Goal: Transaction & Acquisition: Purchase product/service

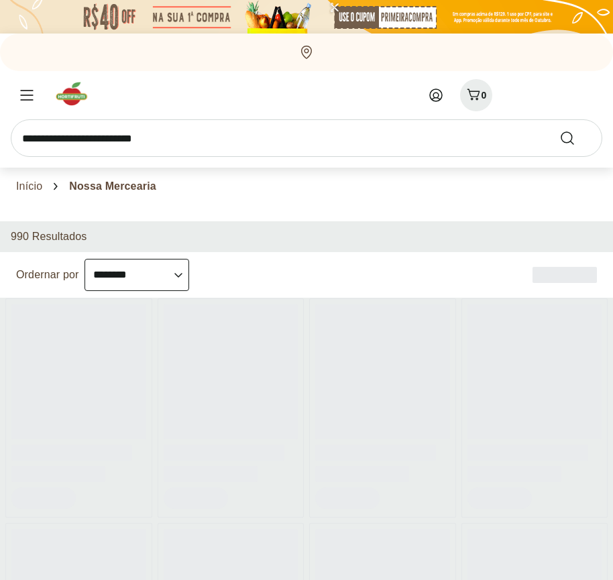
select select "**********"
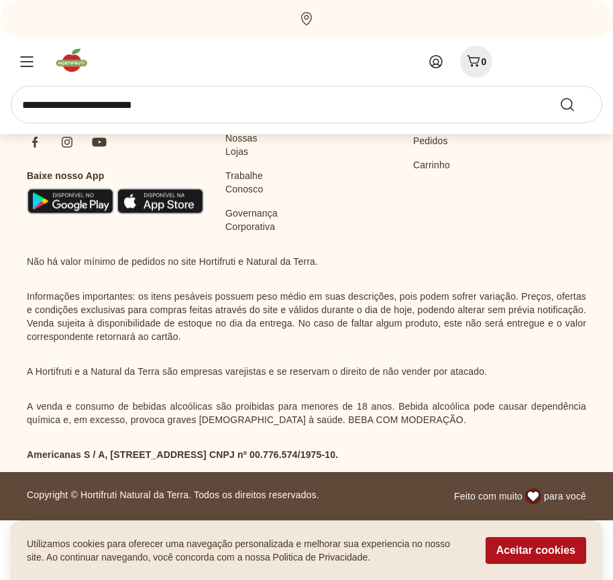
scroll to position [773, 0]
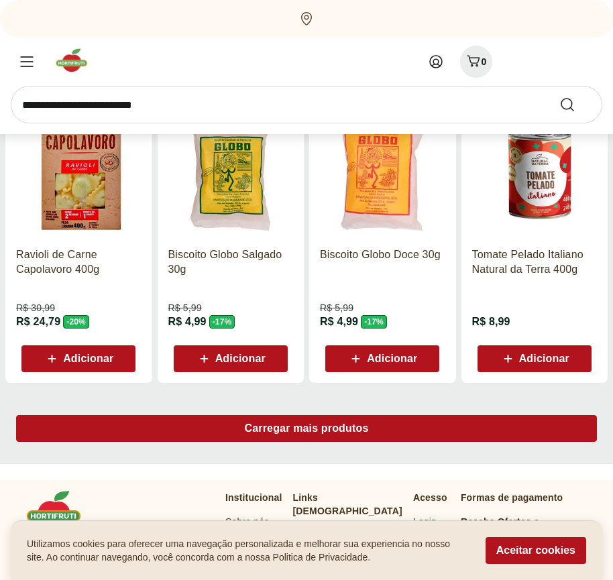
click at [307, 431] on span "Carregar mais produtos" at bounding box center [307, 428] width 124 height 11
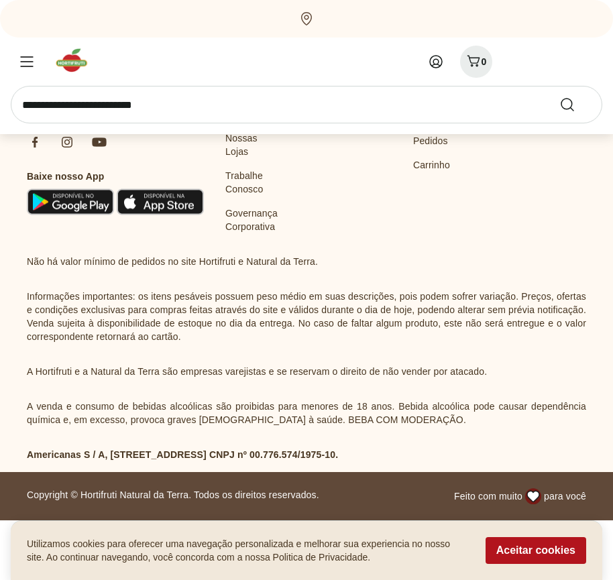
scroll to position [1641, 0]
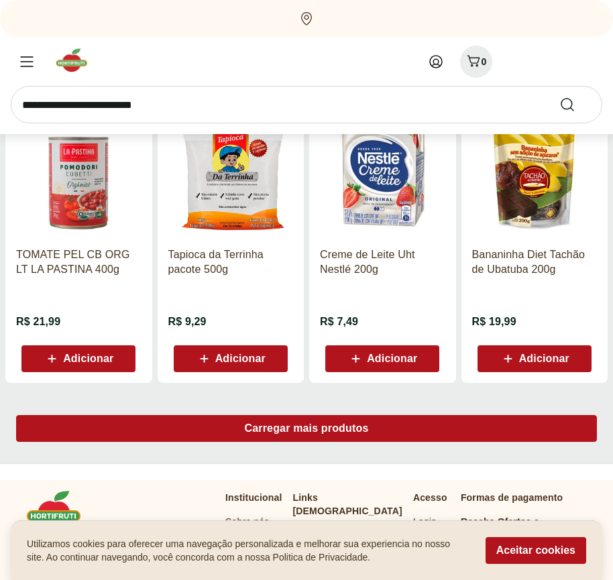
click at [307, 429] on span "Carregar mais produtos" at bounding box center [307, 428] width 124 height 11
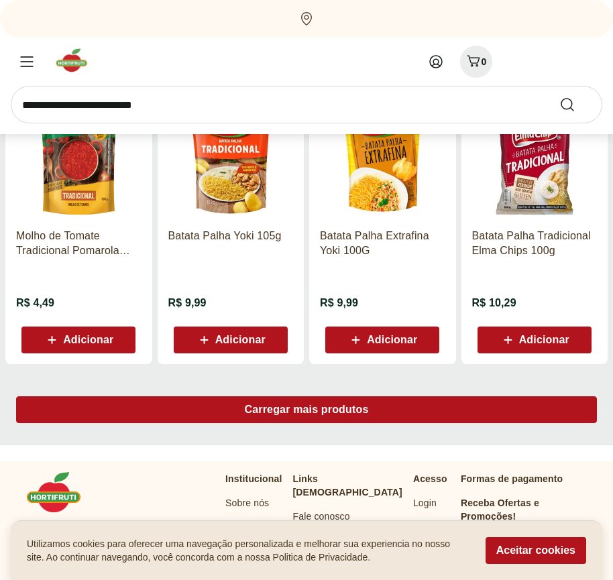
scroll to position [2509, 0]
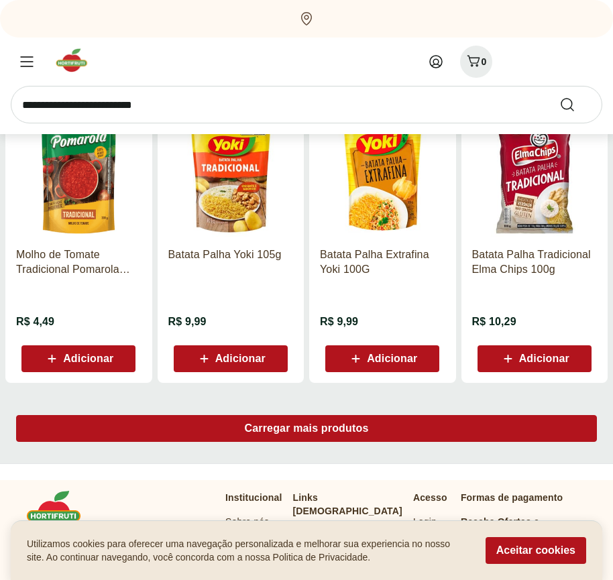
click at [307, 431] on span "Carregar mais produtos" at bounding box center [307, 428] width 124 height 11
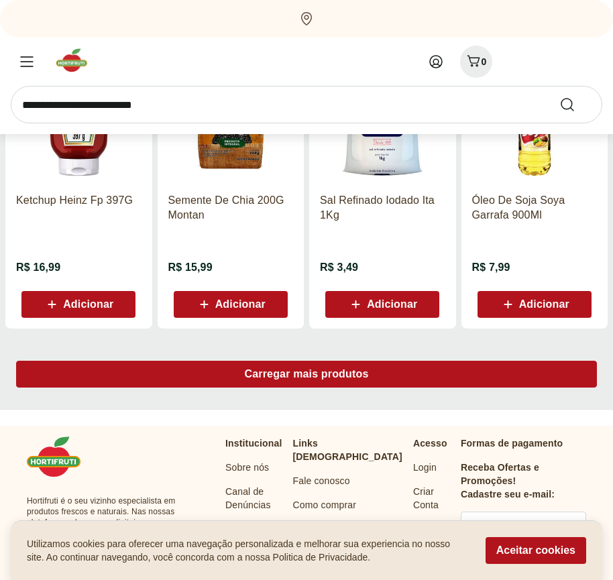
scroll to position [3377, 0]
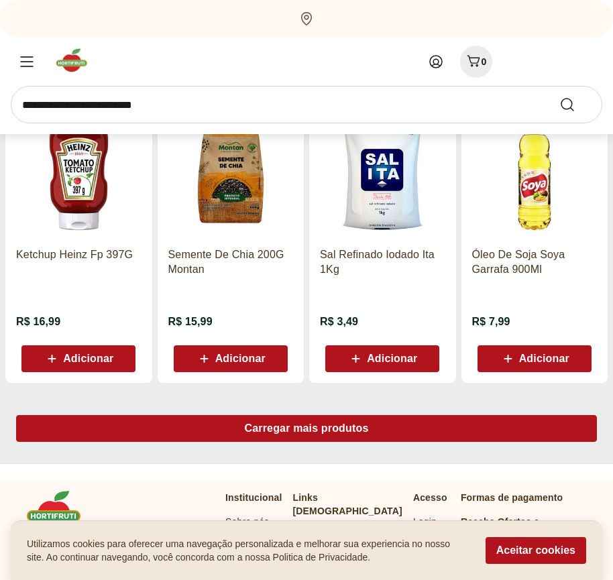
click at [307, 429] on span "Carregar mais produtos" at bounding box center [307, 428] width 124 height 11
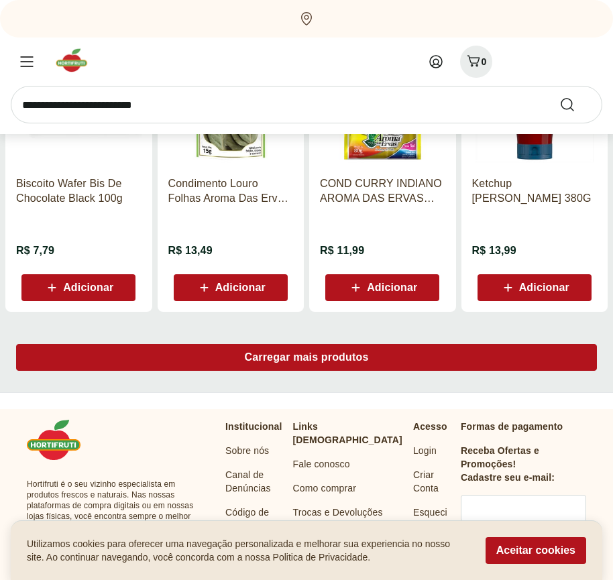
scroll to position [4245, 0]
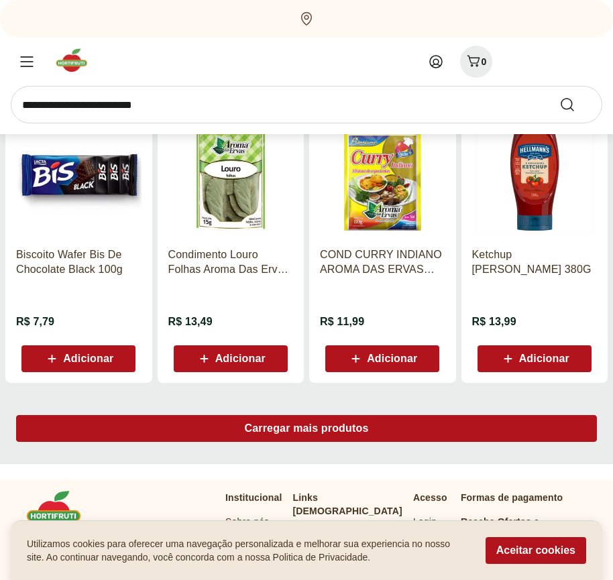
click at [307, 431] on span "Carregar mais produtos" at bounding box center [307, 428] width 124 height 11
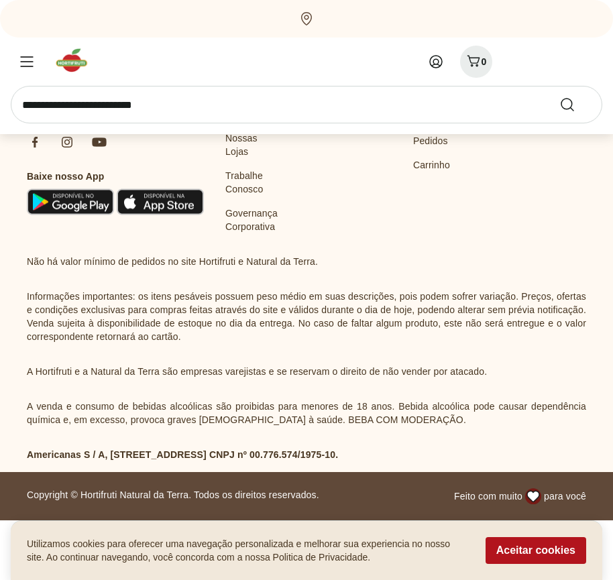
scroll to position [5113, 0]
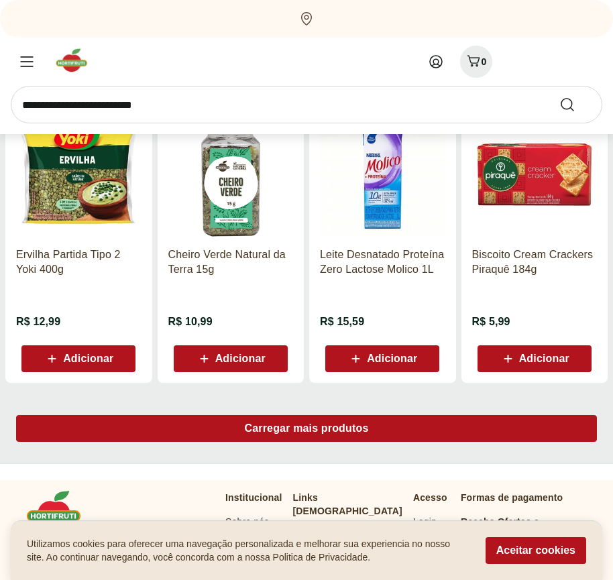
click at [307, 429] on span "Carregar mais produtos" at bounding box center [307, 428] width 124 height 11
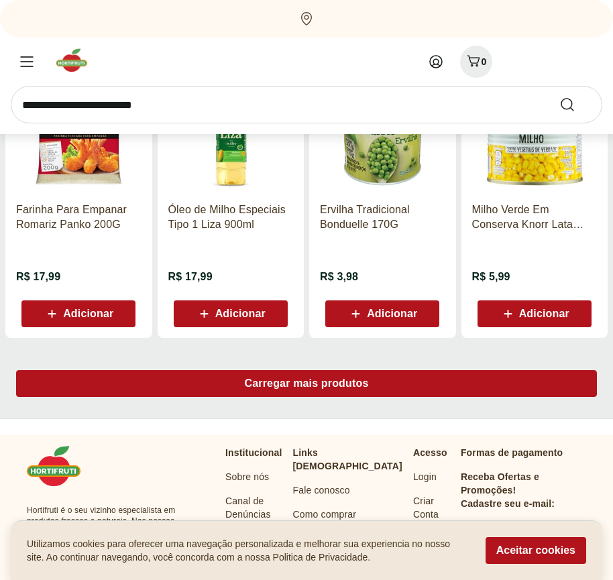
scroll to position [5981, 0]
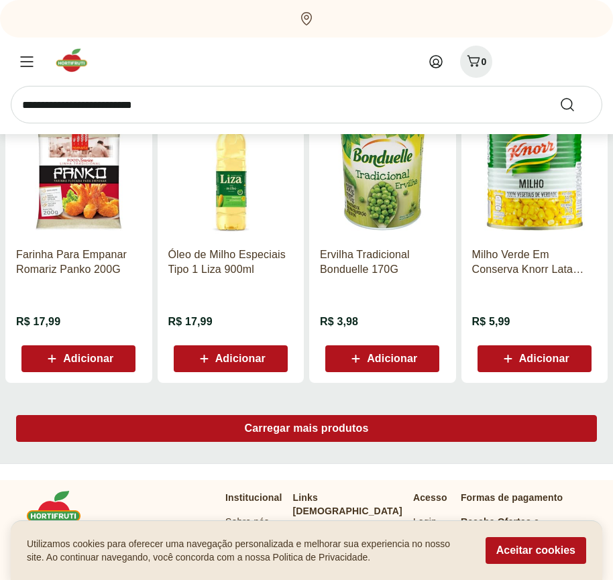
click at [307, 431] on span "Carregar mais produtos" at bounding box center [307, 428] width 124 height 11
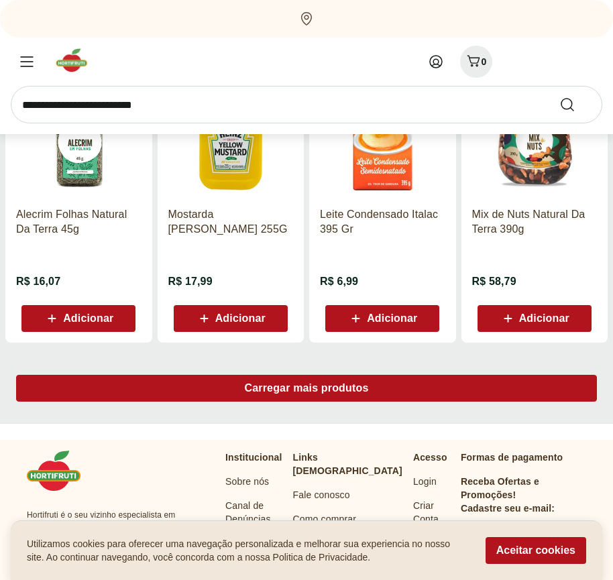
scroll to position [6849, 0]
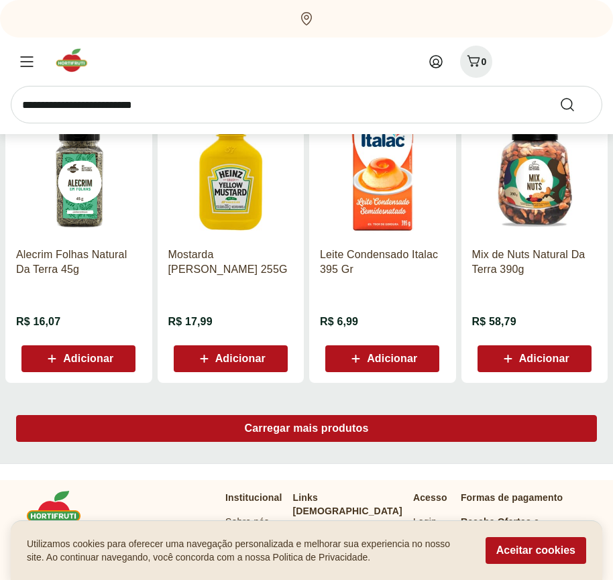
click at [307, 429] on span "Carregar mais produtos" at bounding box center [307, 428] width 124 height 11
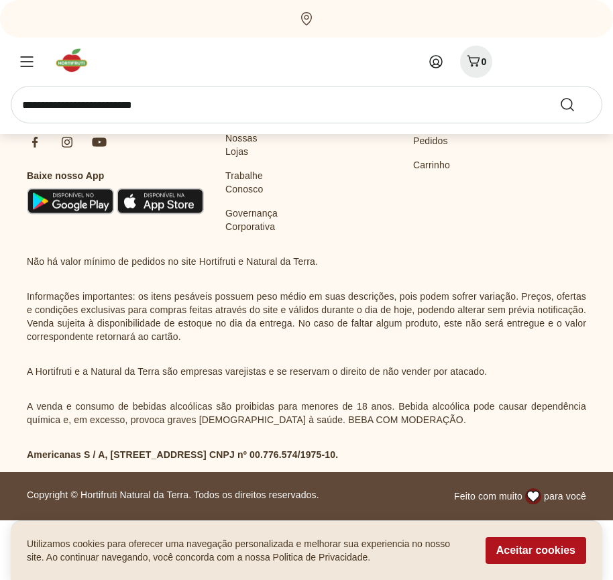
scroll to position [7717, 0]
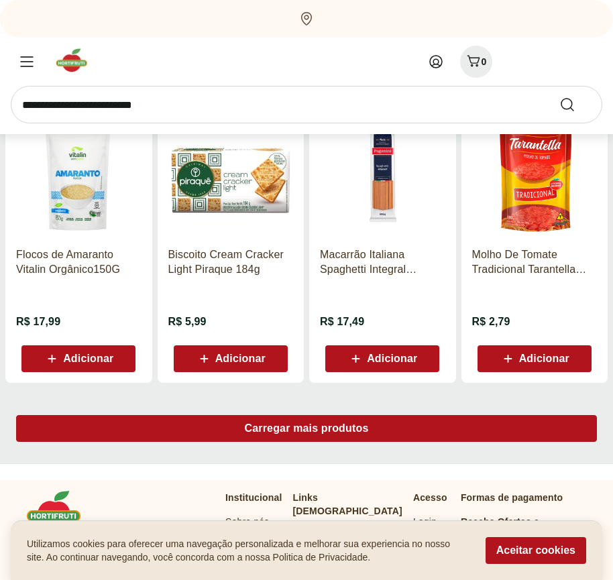
click at [307, 431] on span "Carregar mais produtos" at bounding box center [307, 428] width 124 height 11
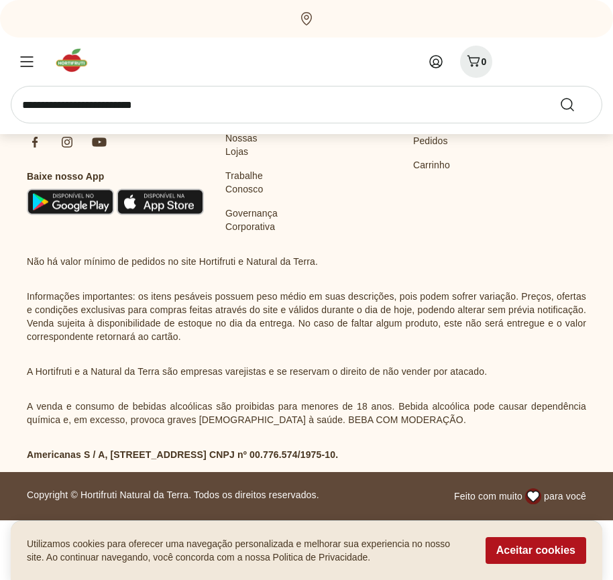
scroll to position [8585, 0]
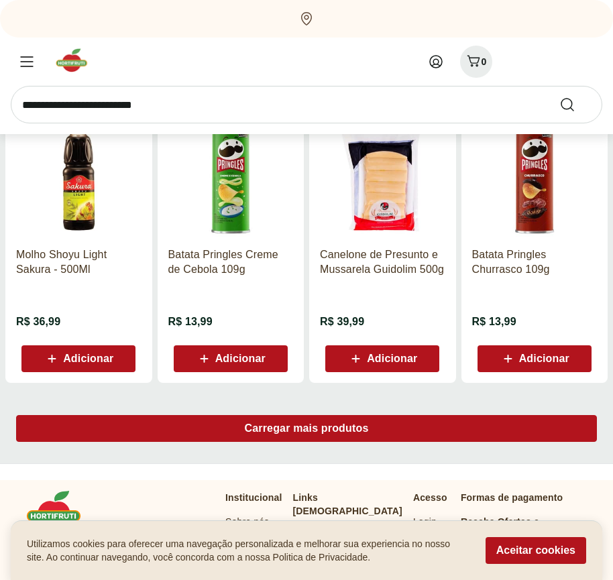
click at [307, 429] on span "Carregar mais produtos" at bounding box center [307, 428] width 124 height 11
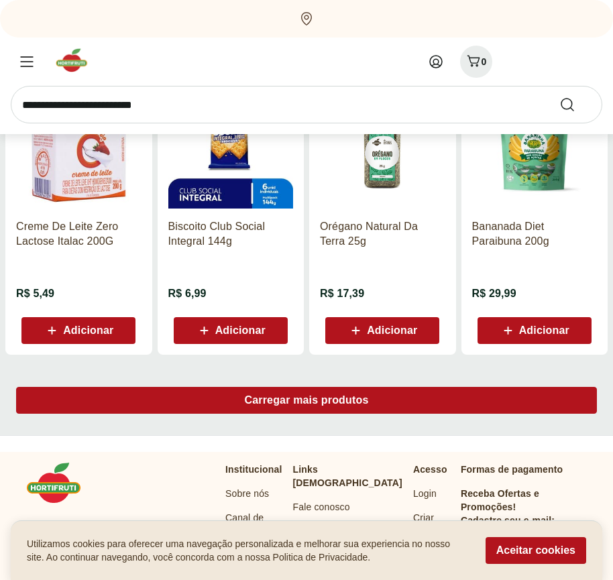
scroll to position [9453, 0]
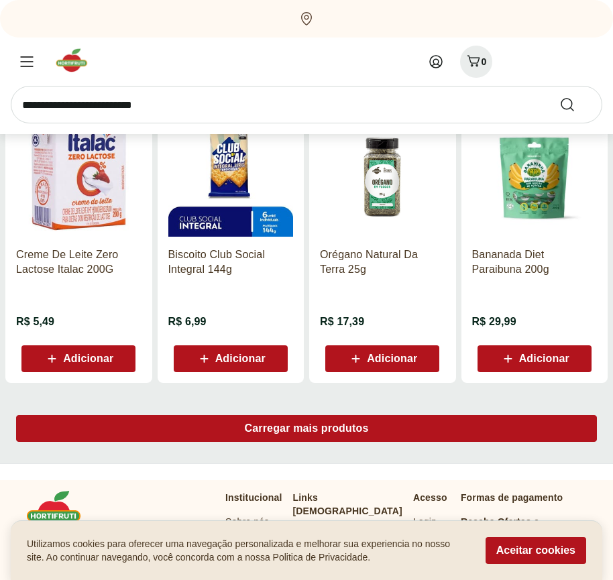
click at [307, 431] on span "Carregar mais produtos" at bounding box center [307, 428] width 124 height 11
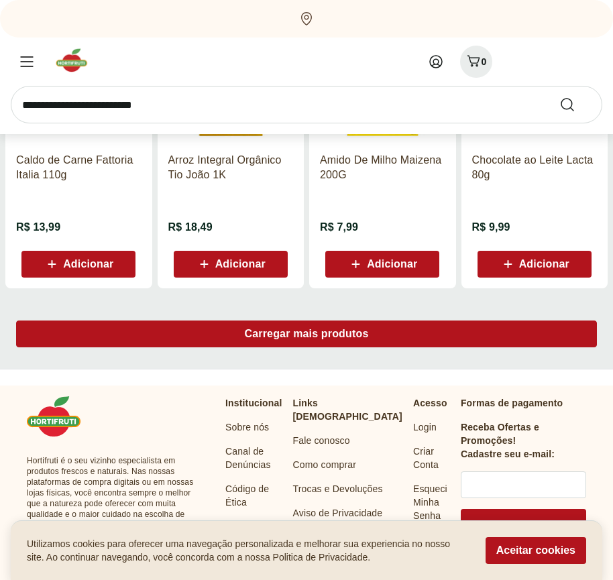
scroll to position [10321, 0]
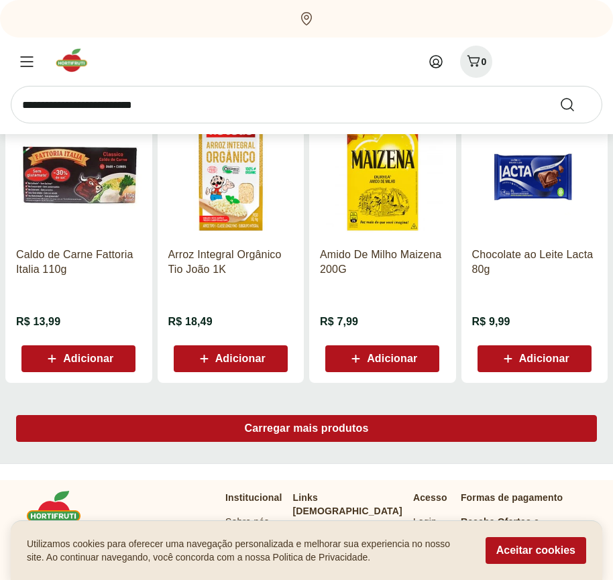
click at [307, 429] on span "Carregar mais produtos" at bounding box center [307, 428] width 124 height 11
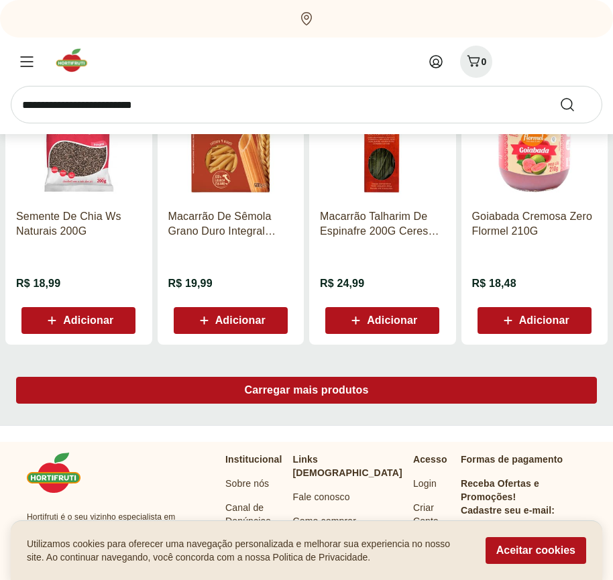
scroll to position [11189, 0]
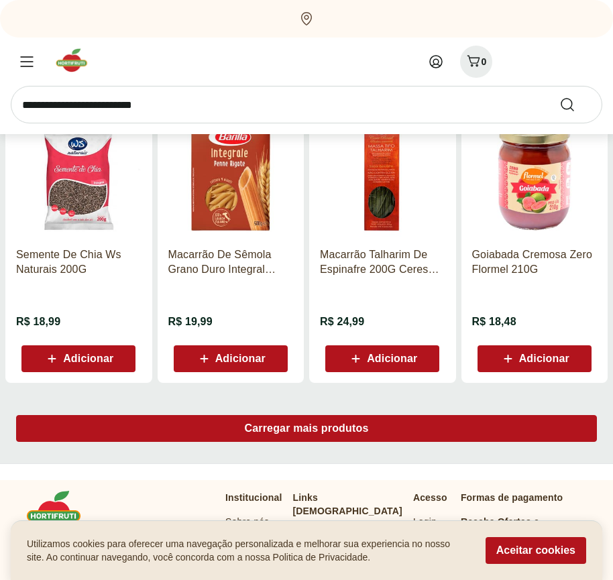
click at [307, 431] on span "Carregar mais produtos" at bounding box center [307, 428] width 124 height 11
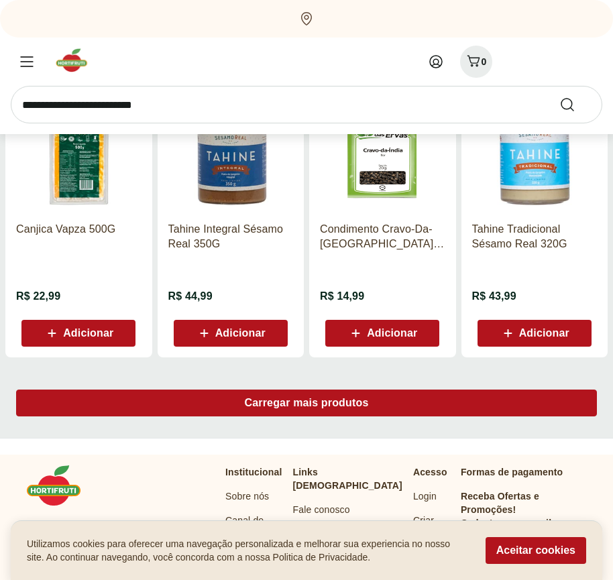
scroll to position [12057, 0]
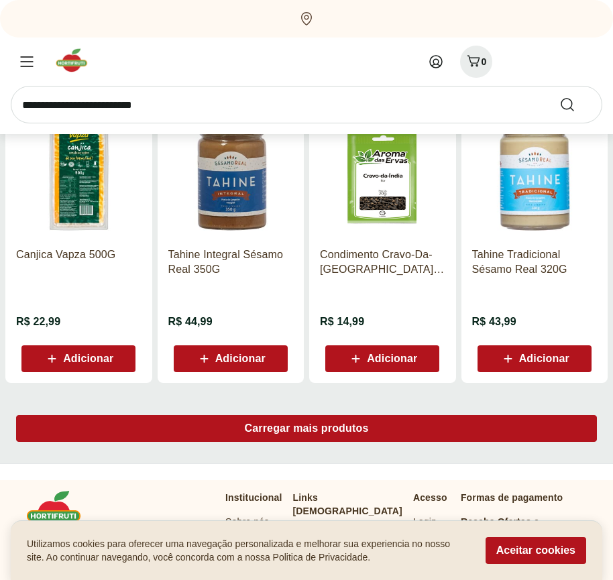
click at [307, 429] on span "Carregar mais produtos" at bounding box center [307, 428] width 124 height 11
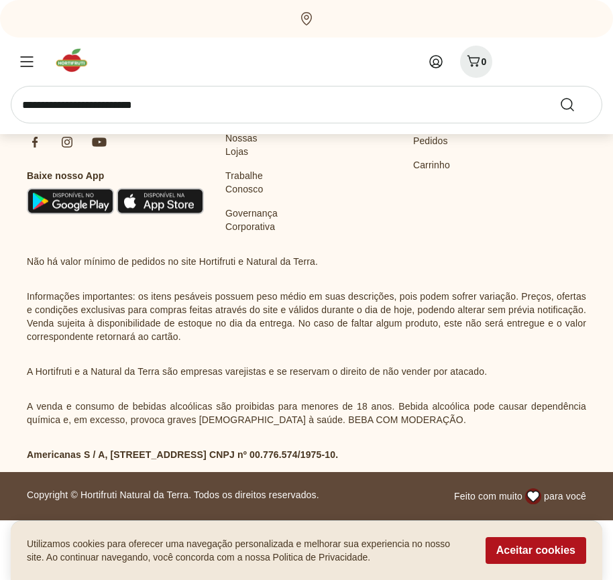
scroll to position [12925, 0]
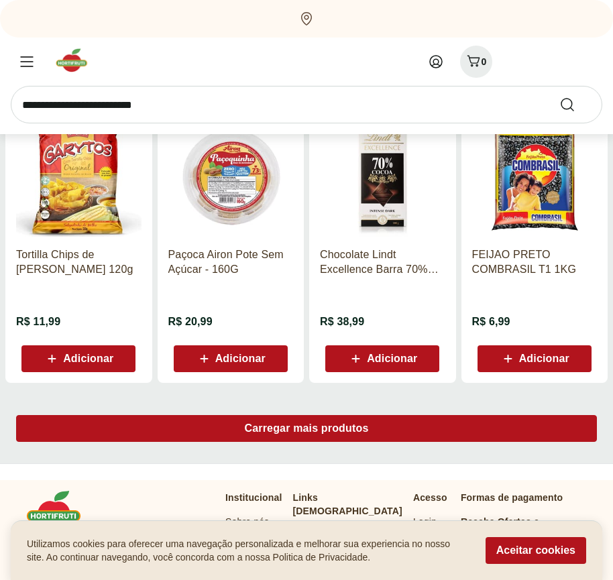
click at [307, 431] on span "Carregar mais produtos" at bounding box center [307, 428] width 124 height 11
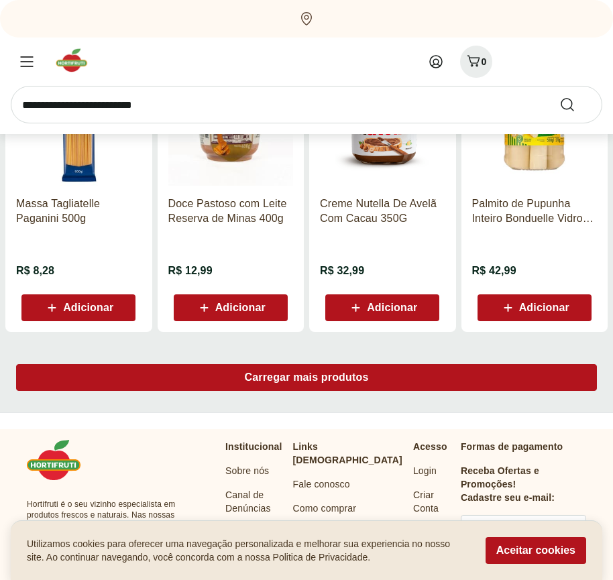
scroll to position [13793, 0]
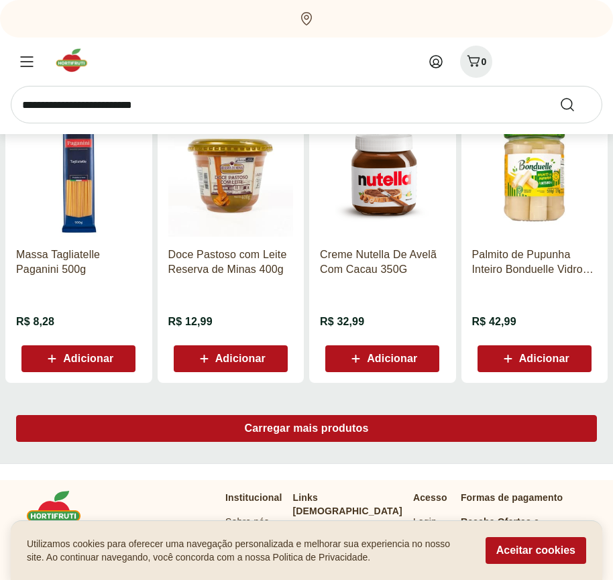
click at [307, 429] on span "Carregar mais produtos" at bounding box center [307, 428] width 124 height 11
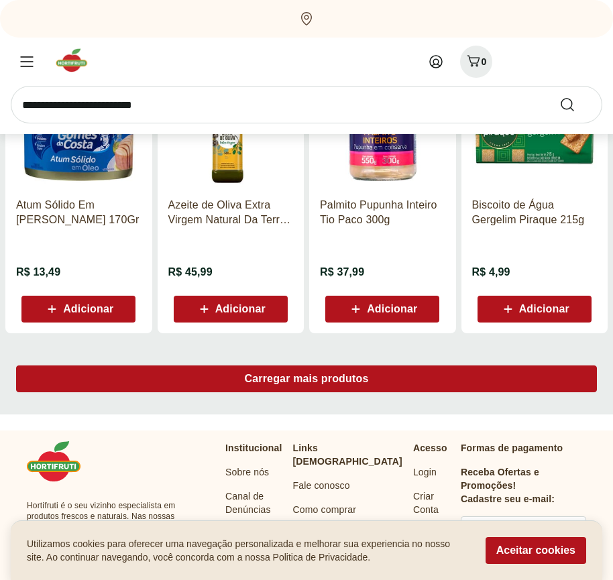
scroll to position [14661, 0]
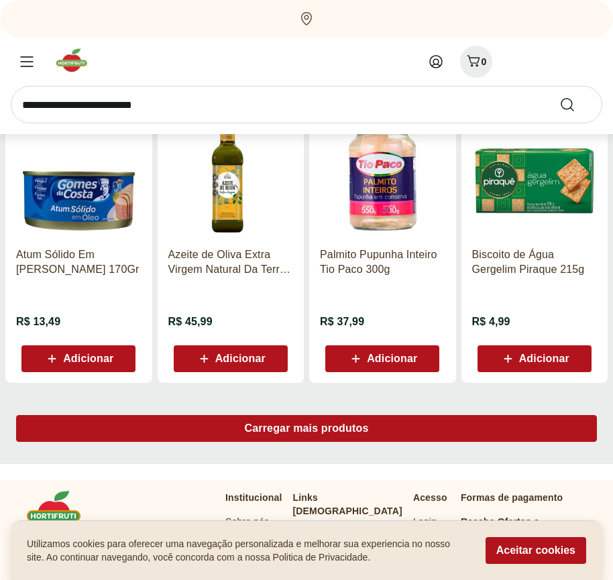
click at [307, 431] on span "Carregar mais produtos" at bounding box center [307, 428] width 124 height 11
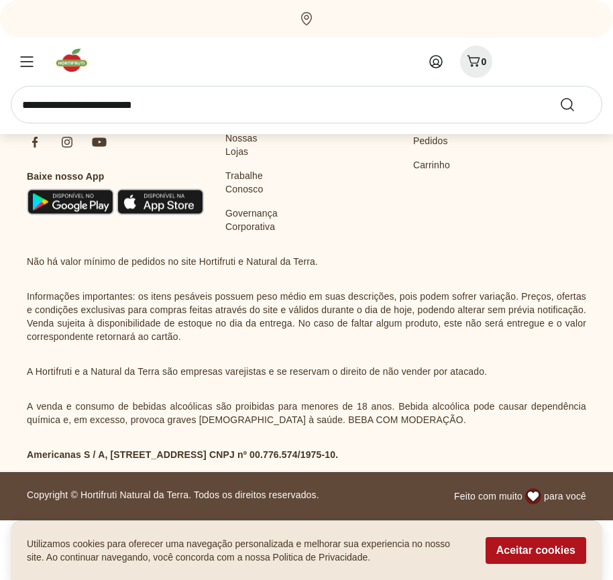
scroll to position [15529, 0]
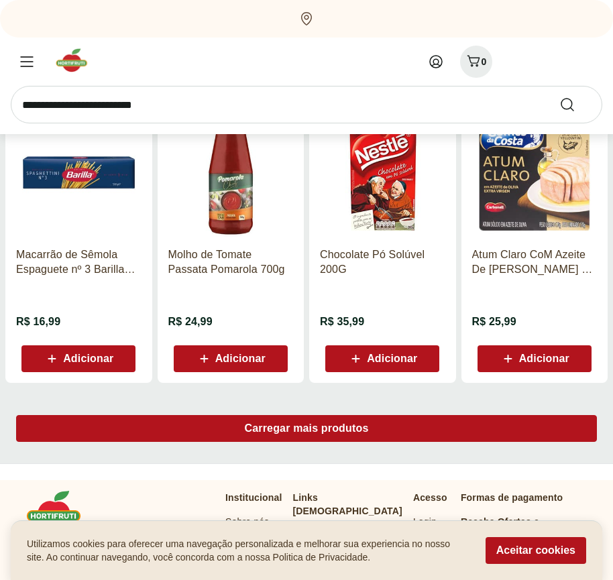
click at [307, 429] on span "Carregar mais produtos" at bounding box center [307, 428] width 124 height 11
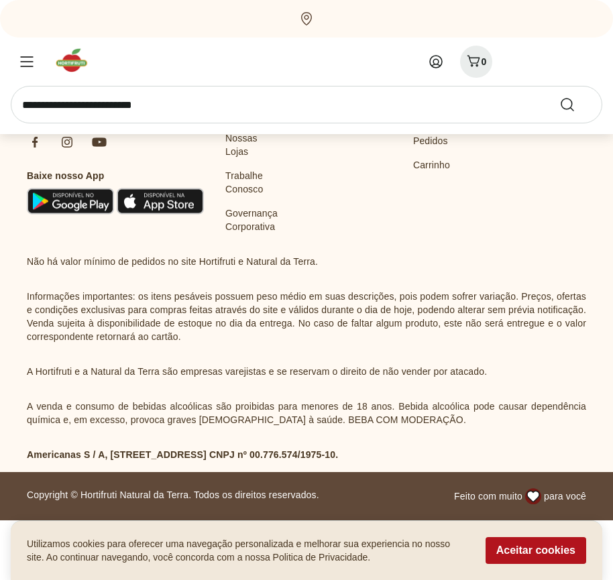
scroll to position [16397, 0]
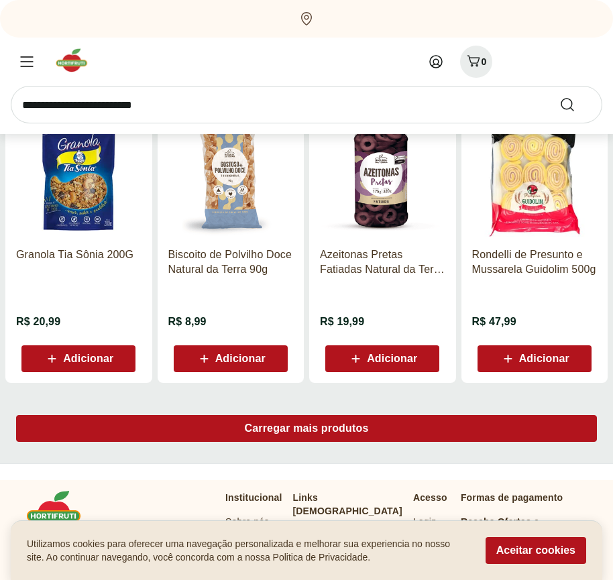
click at [307, 431] on span "Carregar mais produtos" at bounding box center [307, 428] width 124 height 11
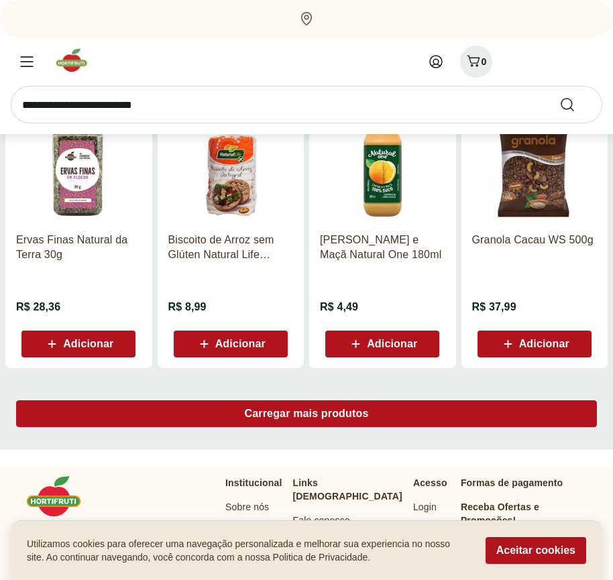
scroll to position [17265, 0]
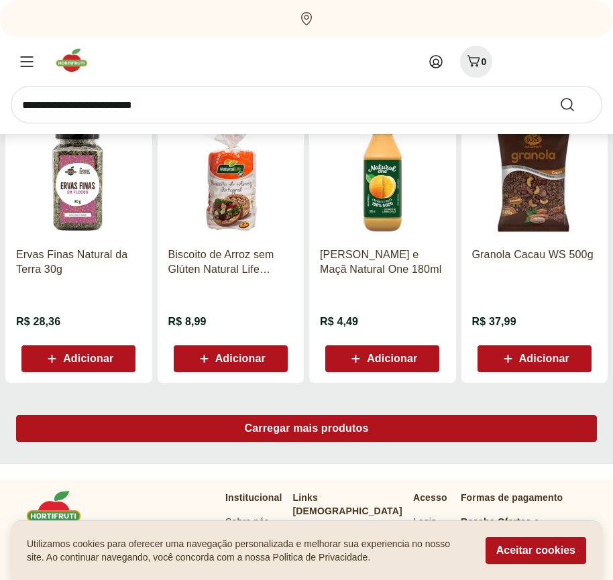
click at [307, 429] on span "Carregar mais produtos" at bounding box center [307, 428] width 124 height 11
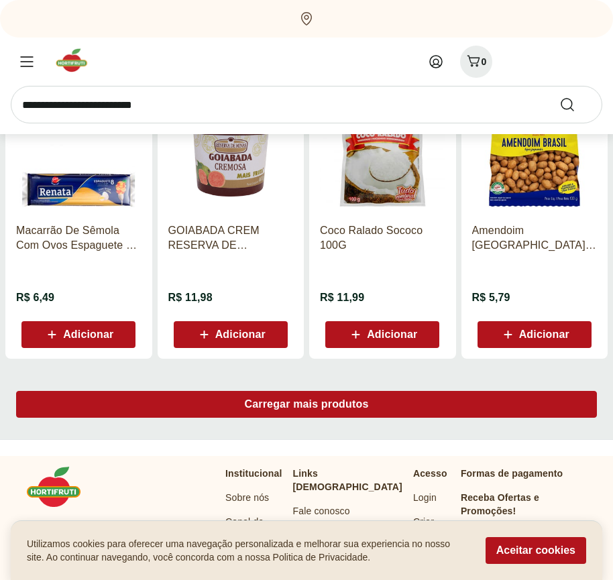
scroll to position [18133, 0]
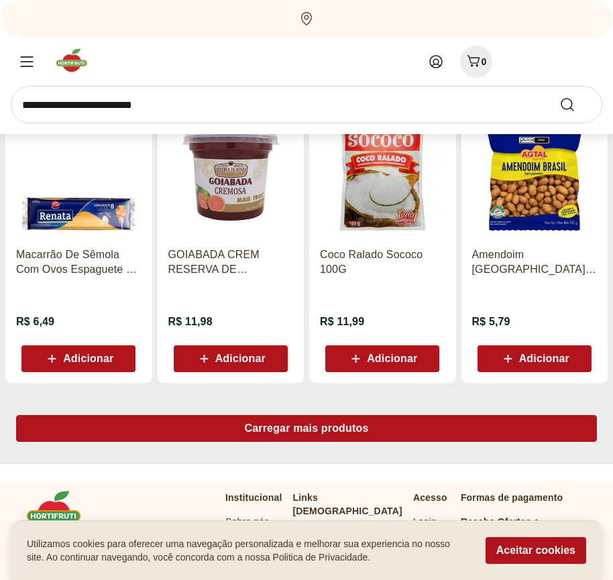
click at [307, 431] on span "Carregar mais produtos" at bounding box center [307, 428] width 124 height 11
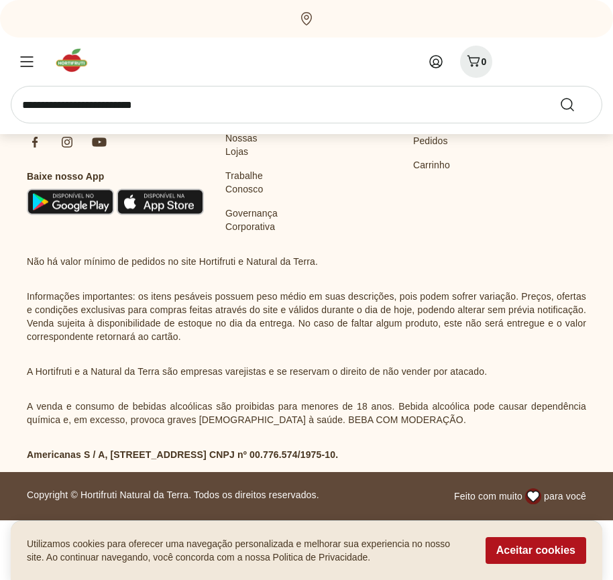
scroll to position [19001, 0]
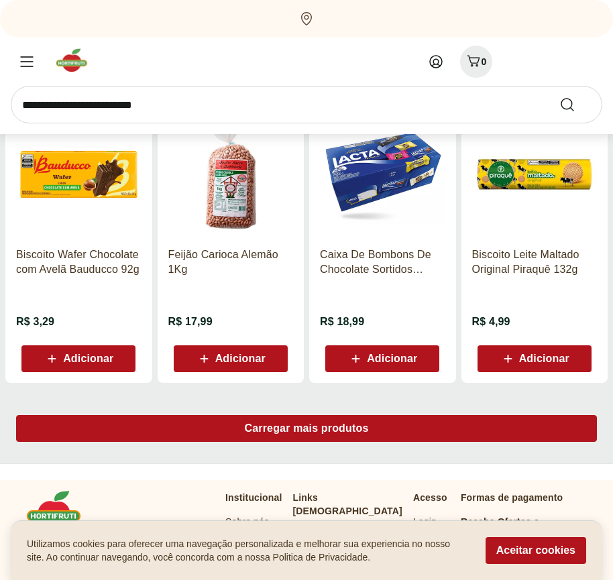
click at [307, 429] on span "Carregar mais produtos" at bounding box center [307, 428] width 124 height 11
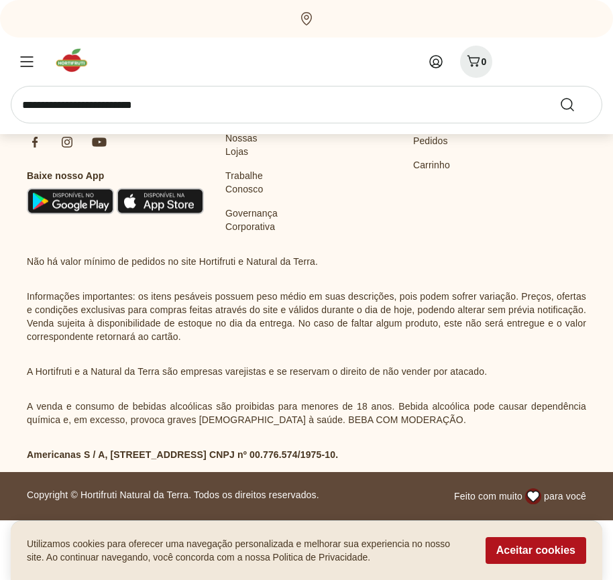
scroll to position [19869, 0]
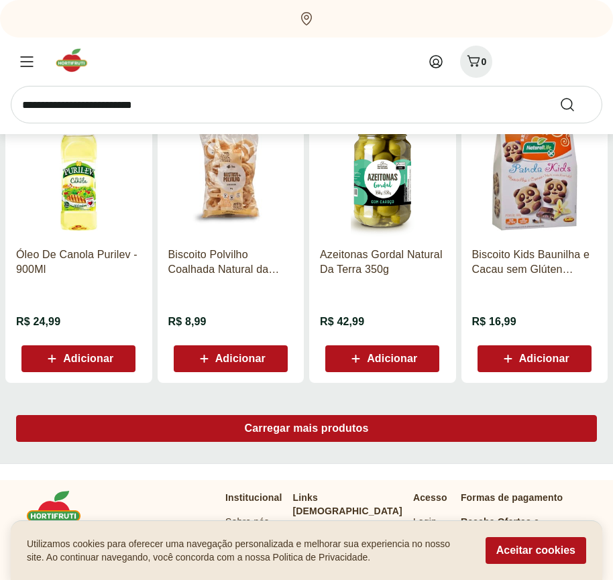
click at [307, 431] on span "Carregar mais produtos" at bounding box center [307, 428] width 124 height 11
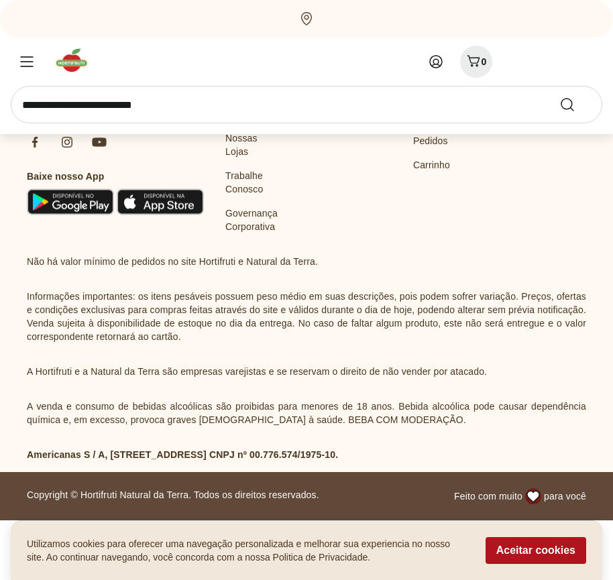
scroll to position [20737, 0]
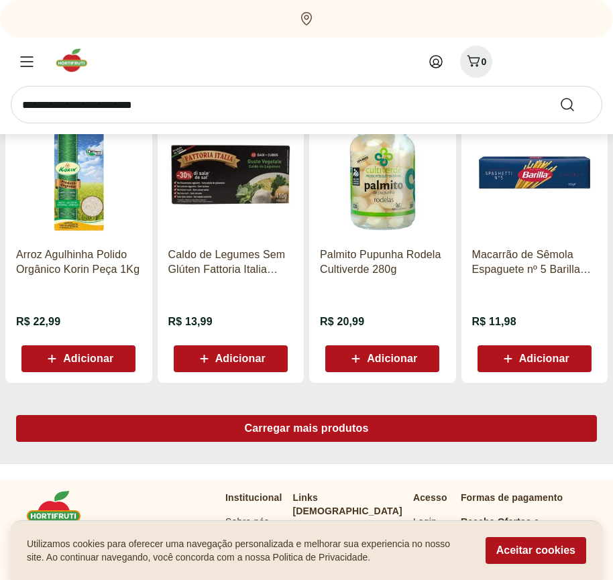
click at [307, 429] on span "Carregar mais produtos" at bounding box center [307, 428] width 124 height 11
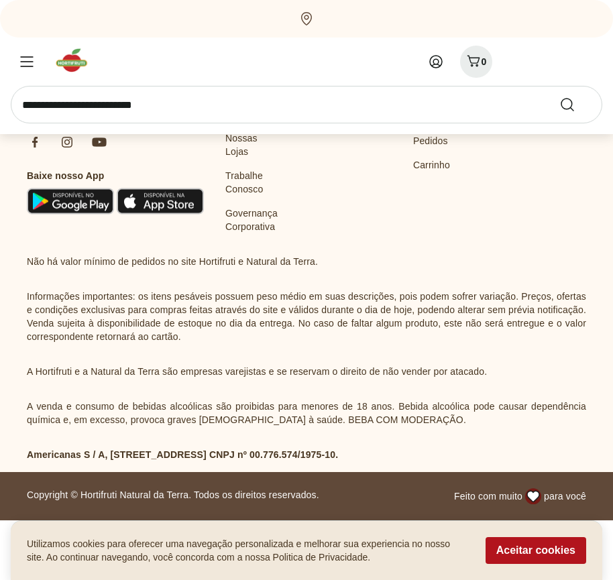
scroll to position [21605, 0]
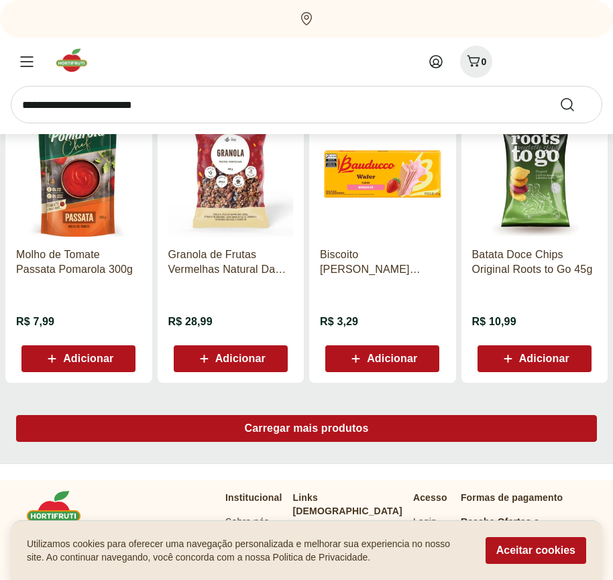
click at [307, 431] on span "Carregar mais produtos" at bounding box center [307, 428] width 124 height 11
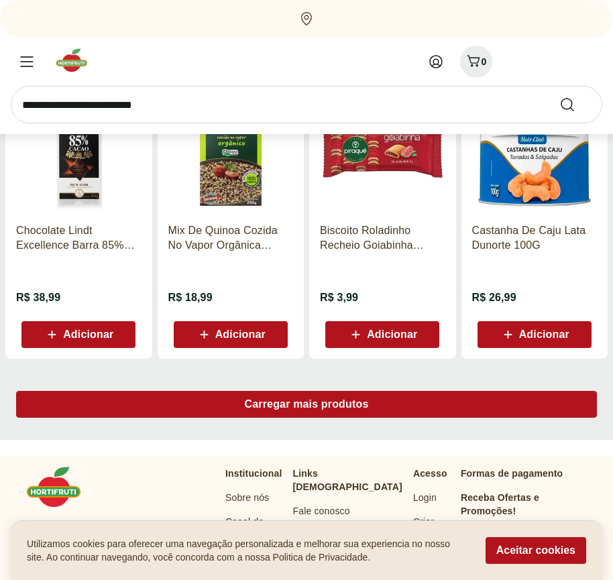
scroll to position [22473, 0]
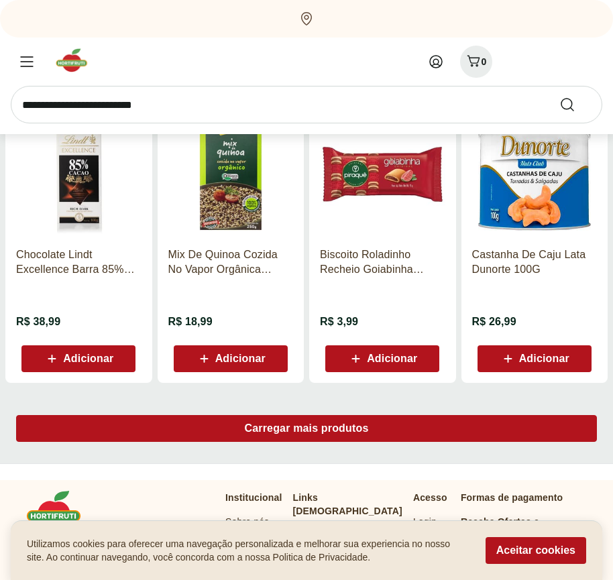
click at [307, 429] on span "Carregar mais produtos" at bounding box center [307, 428] width 124 height 11
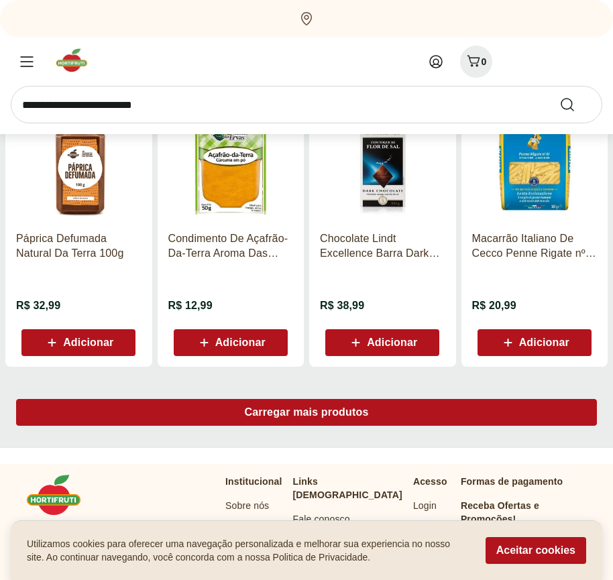
scroll to position [23341, 0]
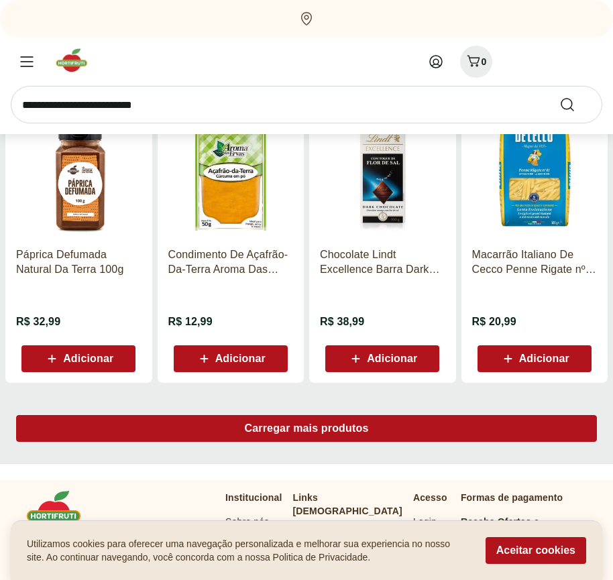
click at [307, 431] on span "Carregar mais produtos" at bounding box center [307, 428] width 124 height 11
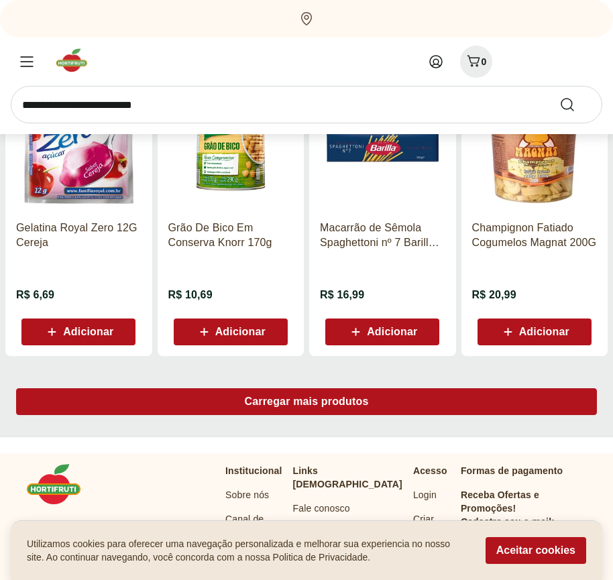
scroll to position [24209, 0]
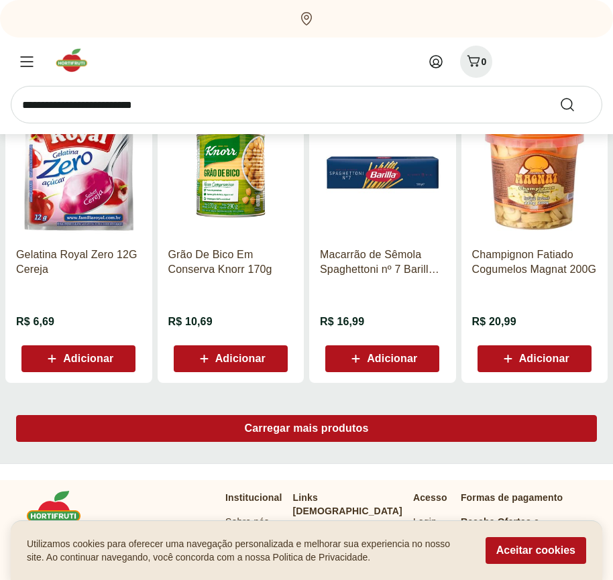
click at [307, 429] on span "Carregar mais produtos" at bounding box center [307, 428] width 124 height 11
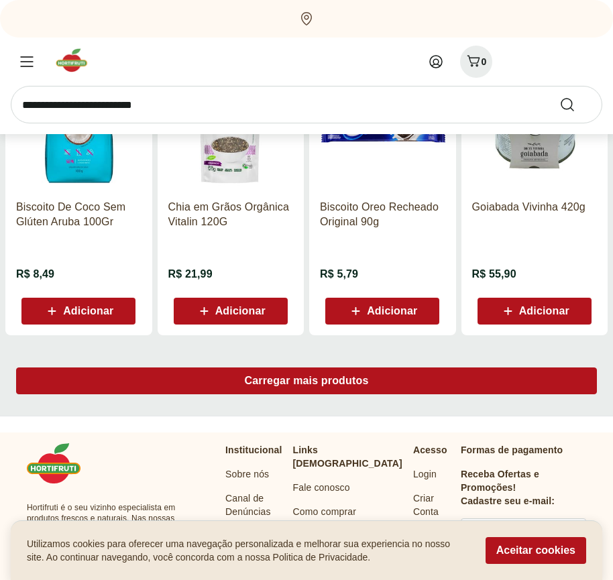
scroll to position [25077, 0]
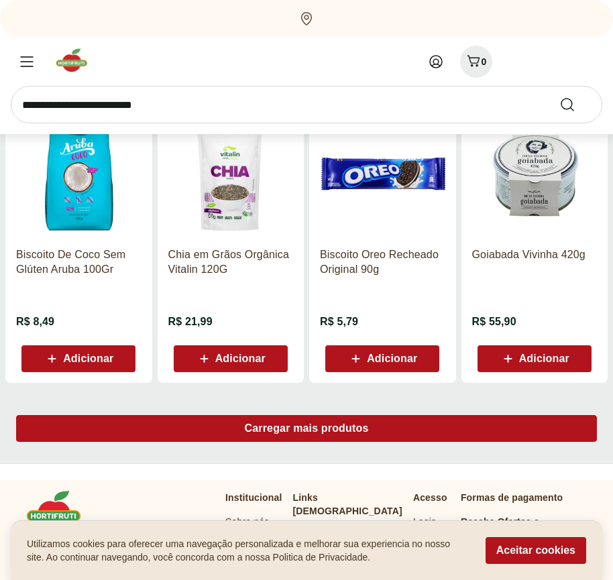
click at [307, 431] on span "Carregar mais produtos" at bounding box center [307, 428] width 124 height 11
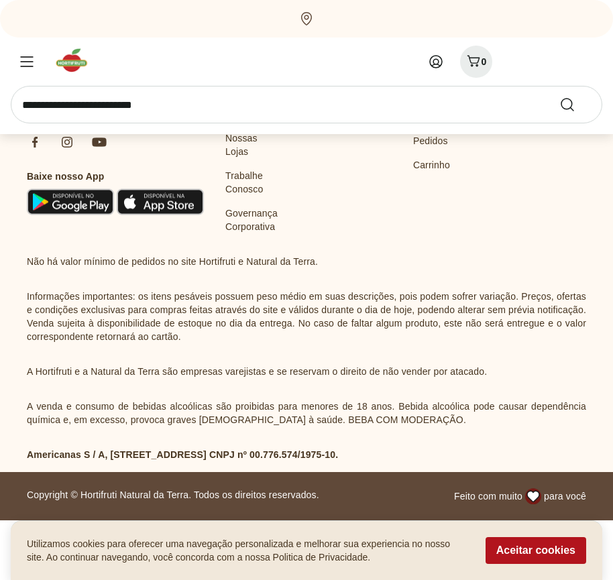
scroll to position [25945, 0]
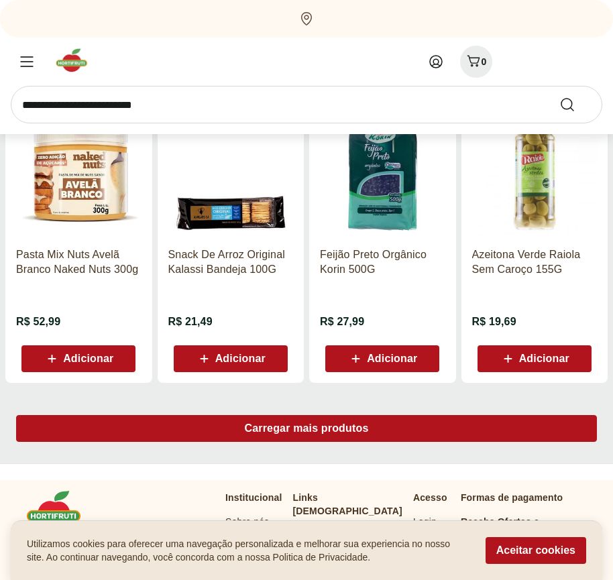
click at [307, 429] on span "Carregar mais produtos" at bounding box center [307, 428] width 124 height 11
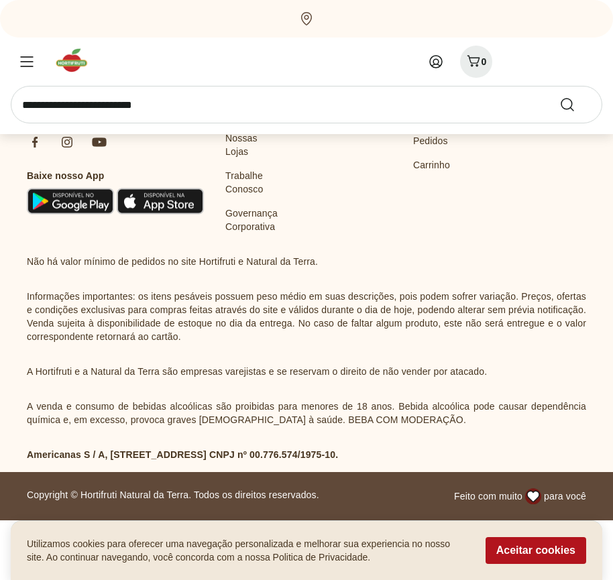
scroll to position [26813, 0]
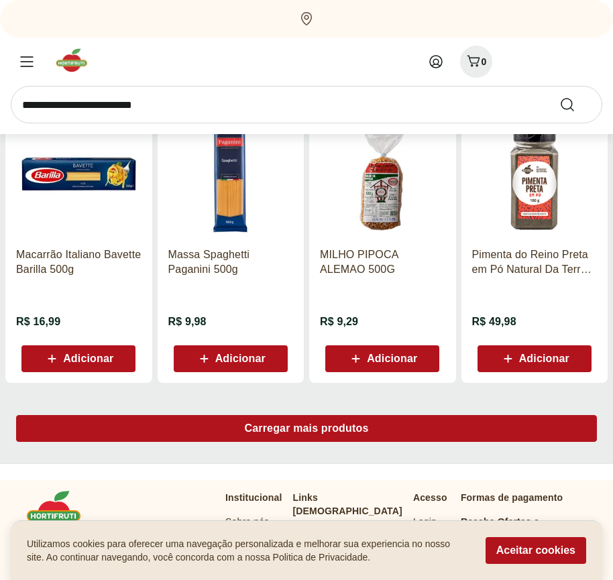
click at [307, 431] on span "Carregar mais produtos" at bounding box center [307, 428] width 124 height 11
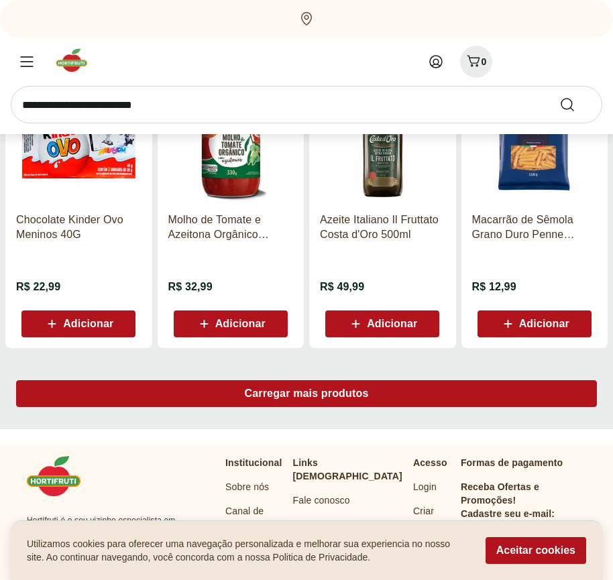
scroll to position [27681, 0]
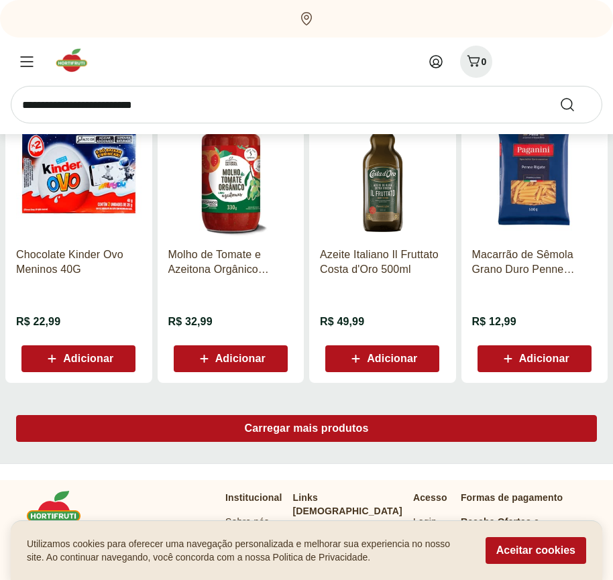
click at [307, 429] on span "Carregar mais produtos" at bounding box center [307, 428] width 124 height 11
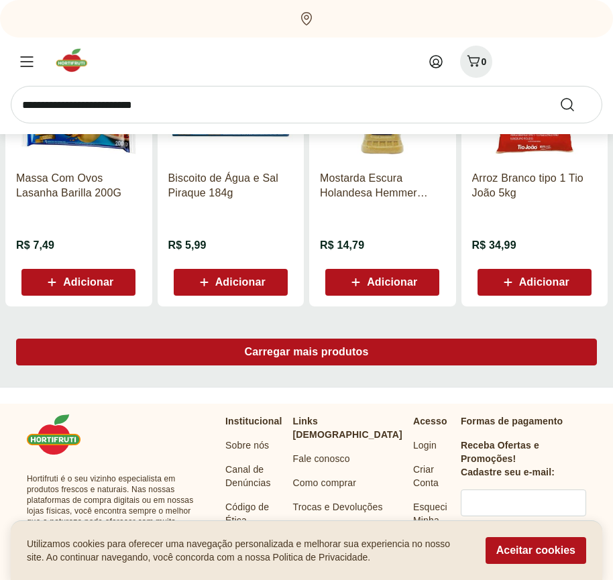
scroll to position [28549, 0]
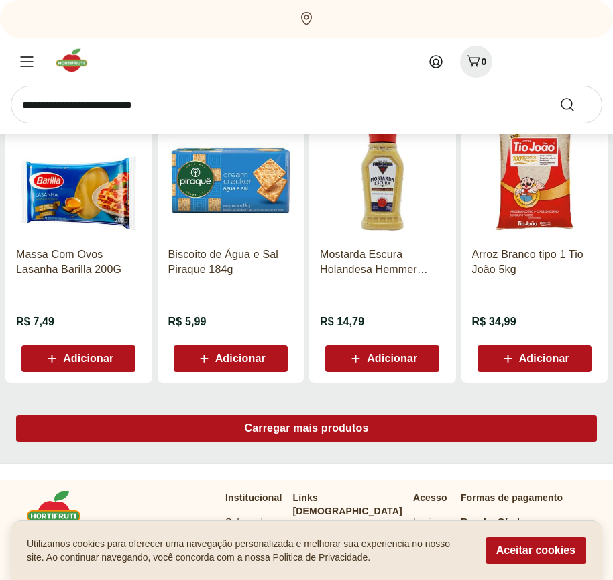
click at [307, 431] on span "Carregar mais produtos" at bounding box center [307, 428] width 124 height 11
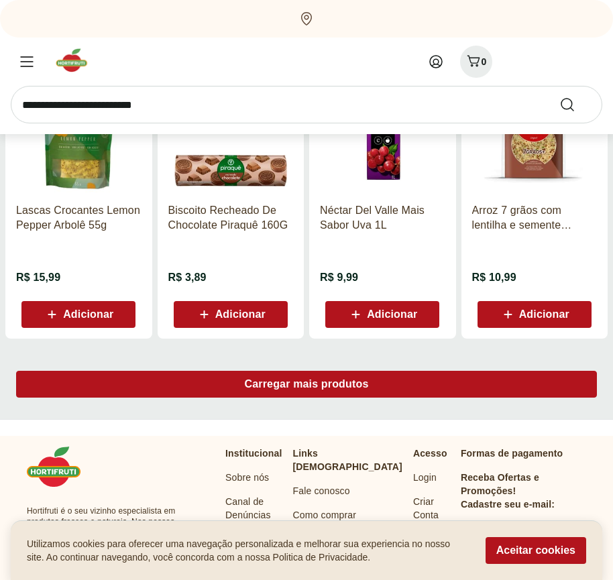
scroll to position [29417, 0]
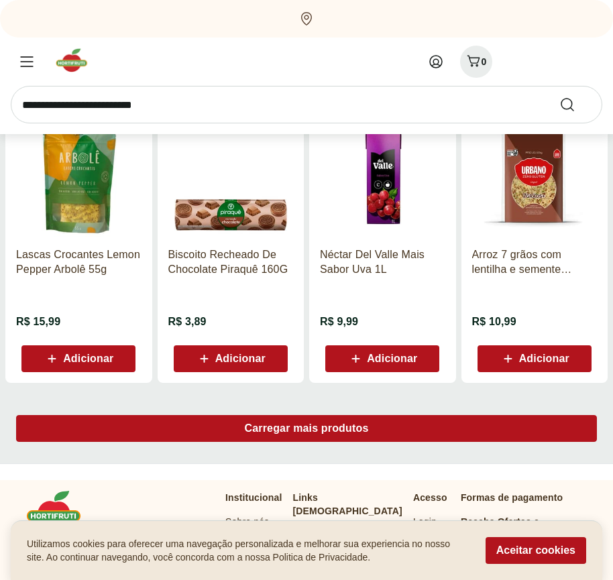
click at [307, 429] on span "Carregar mais produtos" at bounding box center [307, 428] width 124 height 11
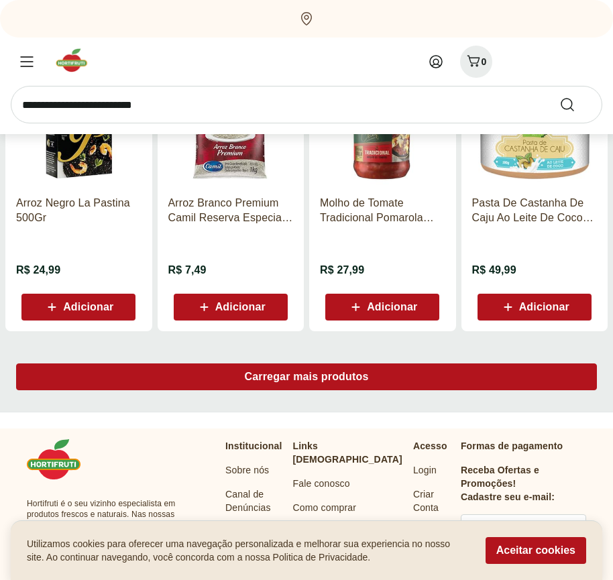
scroll to position [30285, 0]
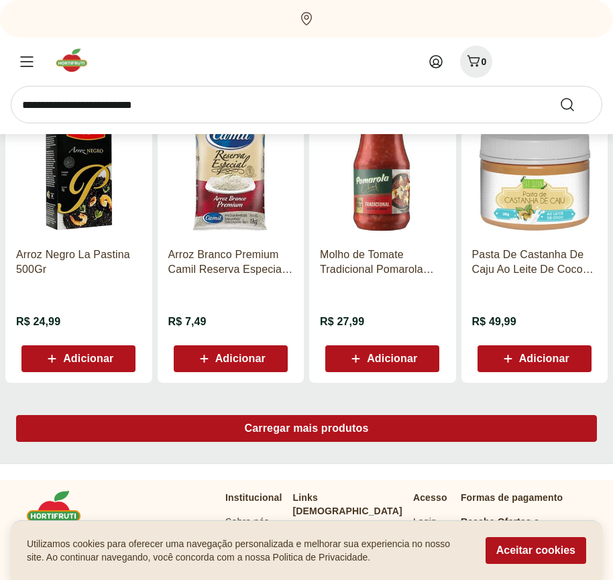
click at [307, 431] on span "Carregar mais produtos" at bounding box center [307, 428] width 124 height 11
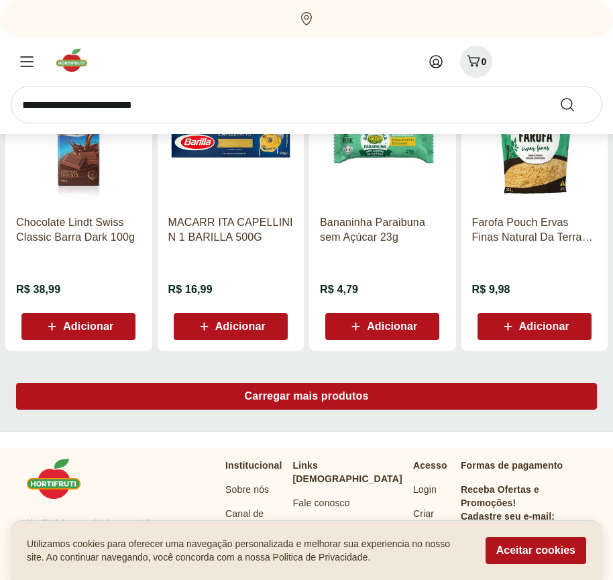
scroll to position [31153, 0]
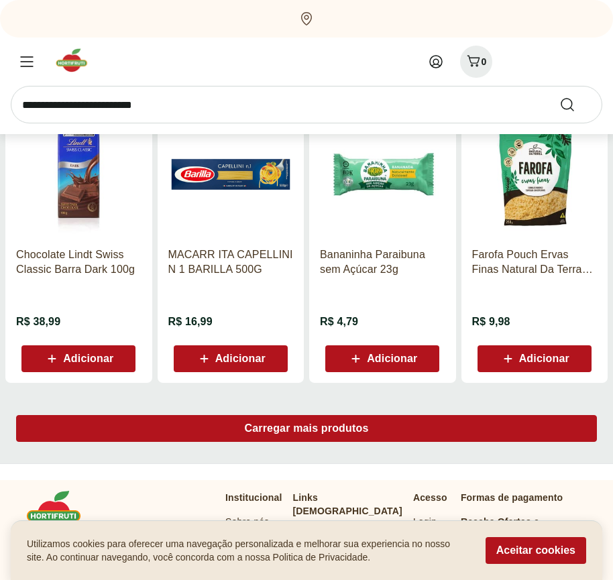
click at [307, 429] on span "Carregar mais produtos" at bounding box center [307, 428] width 124 height 11
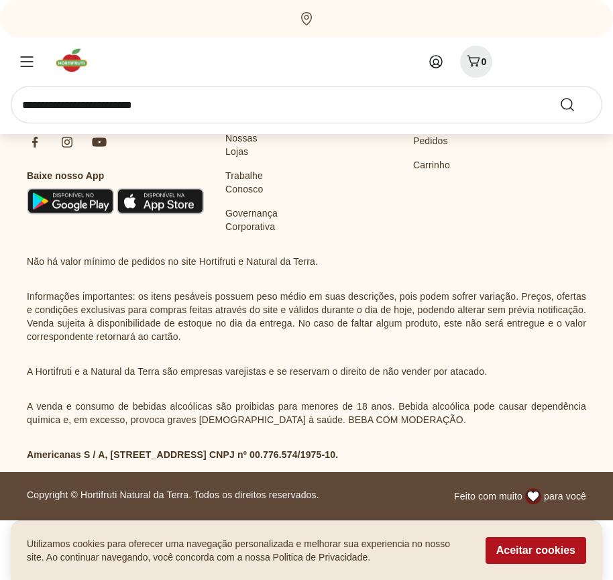
scroll to position [32021, 0]
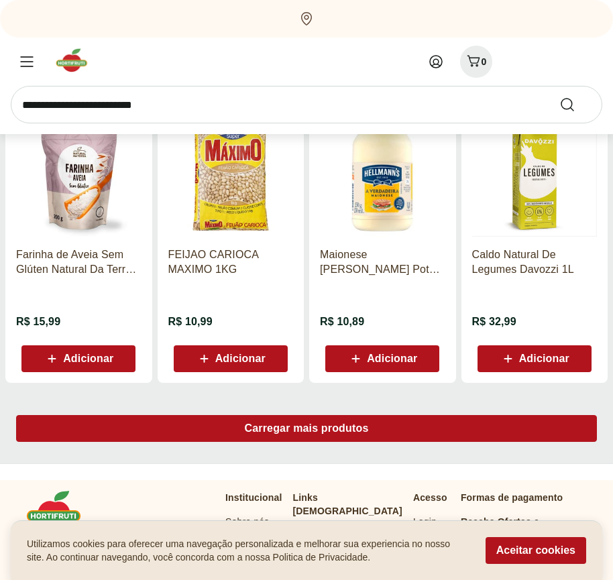
click at [307, 431] on span "Carregar mais produtos" at bounding box center [307, 428] width 124 height 11
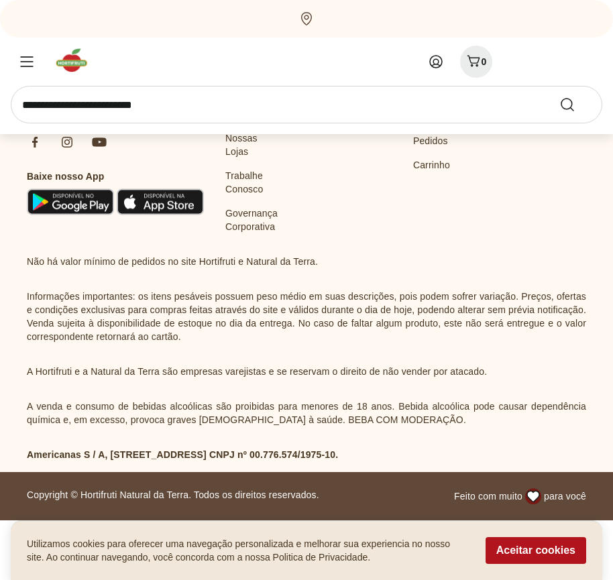
scroll to position [32889, 0]
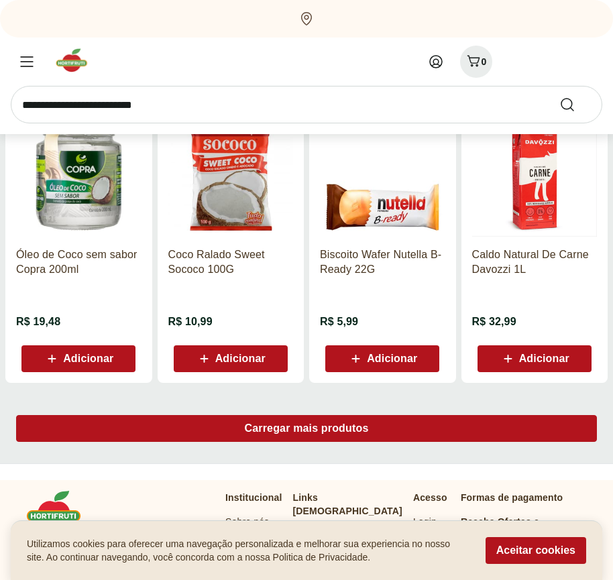
click at [307, 429] on span "Carregar mais produtos" at bounding box center [307, 428] width 124 height 11
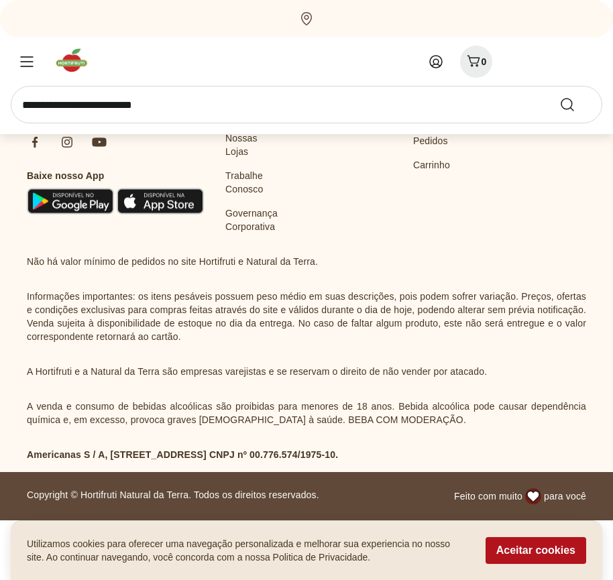
scroll to position [33757, 0]
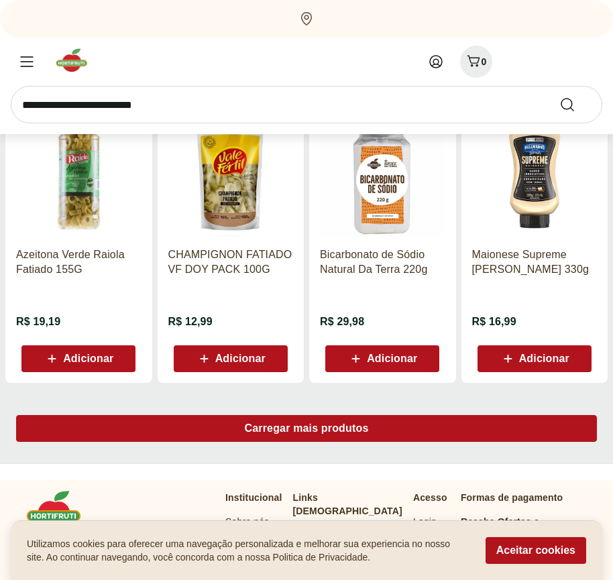
click at [307, 431] on span "Carregar mais produtos" at bounding box center [307, 428] width 124 height 11
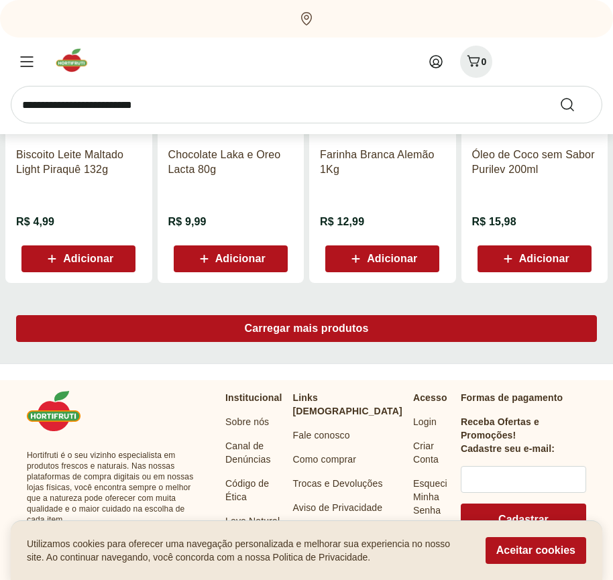
scroll to position [34625, 0]
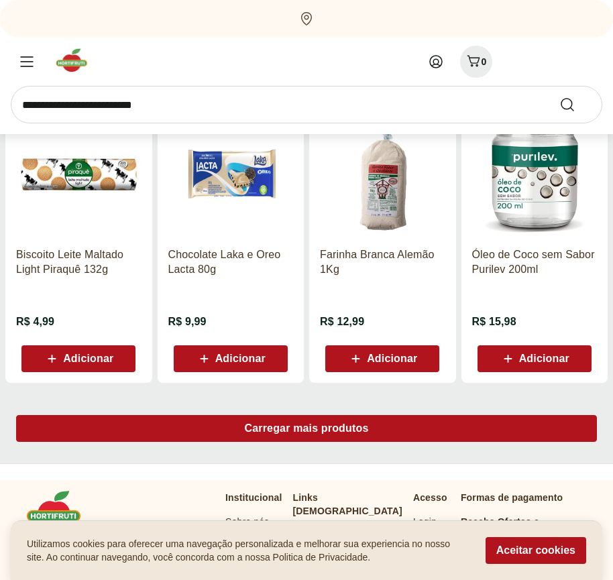
click at [307, 429] on span "Carregar mais produtos" at bounding box center [307, 428] width 124 height 11
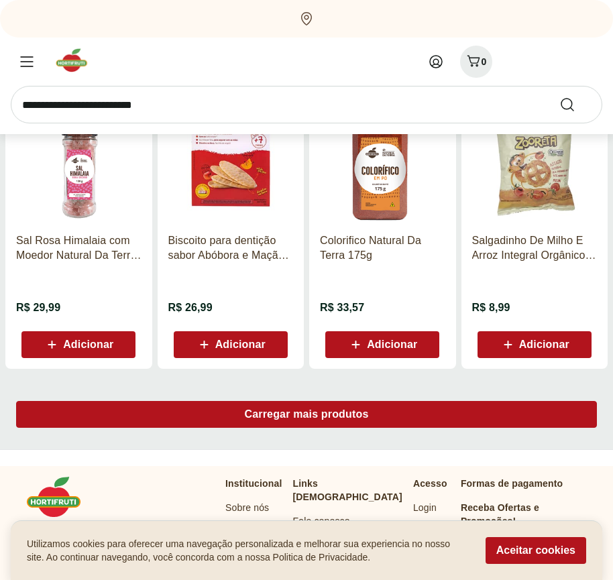
scroll to position [35493, 0]
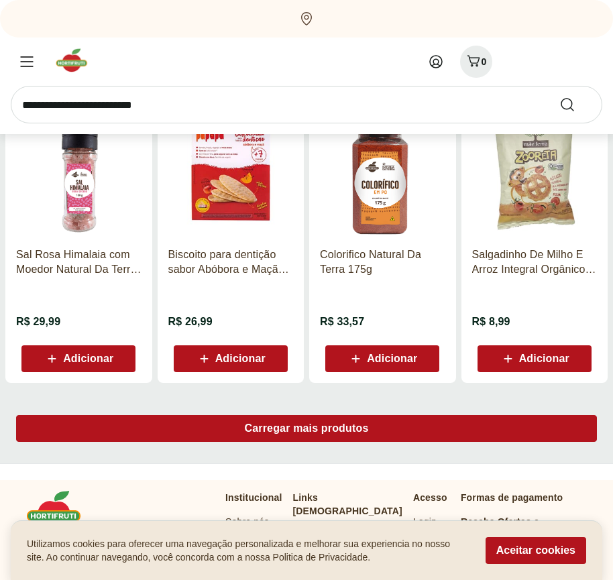
click at [307, 431] on span "Carregar mais produtos" at bounding box center [307, 428] width 124 height 11
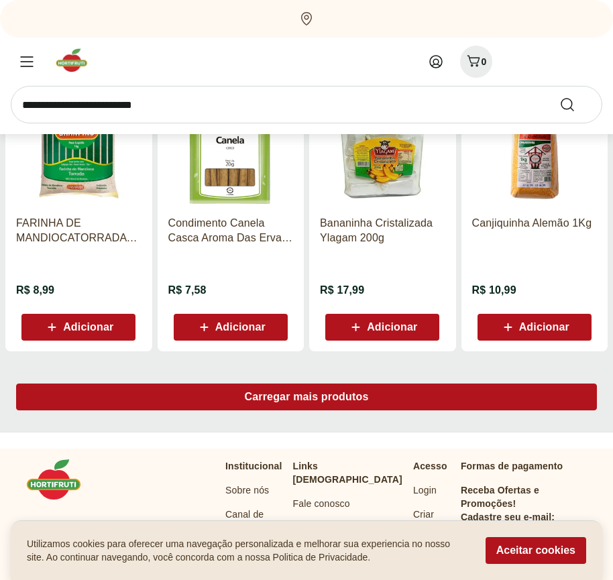
scroll to position [36361, 0]
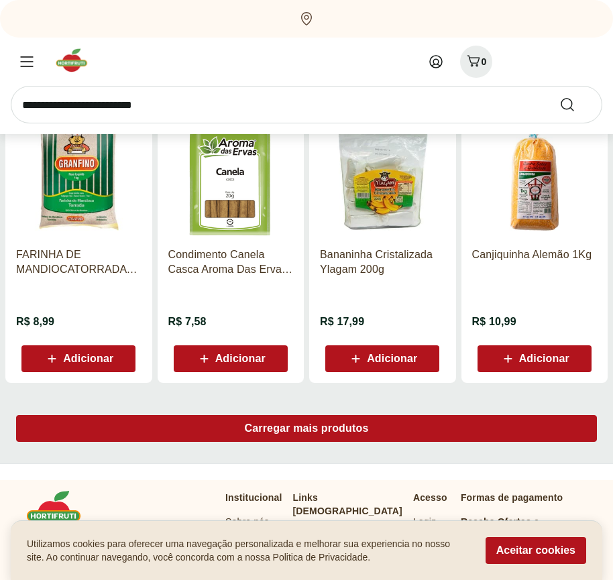
click at [307, 429] on span "Carregar mais produtos" at bounding box center [307, 428] width 124 height 11
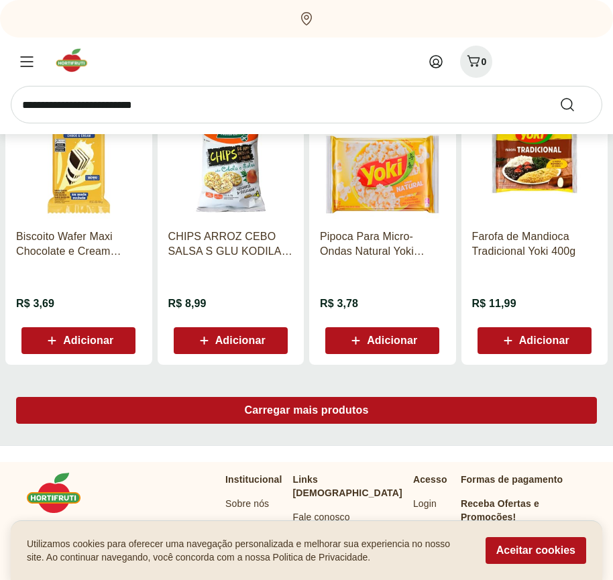
scroll to position [37229, 0]
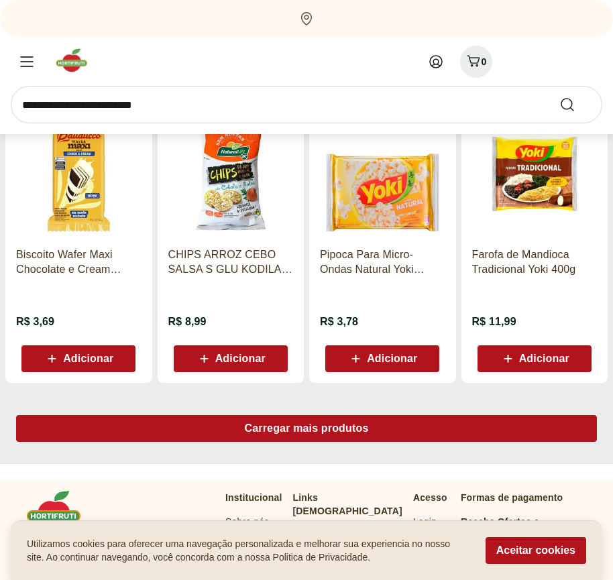
click at [307, 431] on span "Carregar mais produtos" at bounding box center [307, 428] width 124 height 11
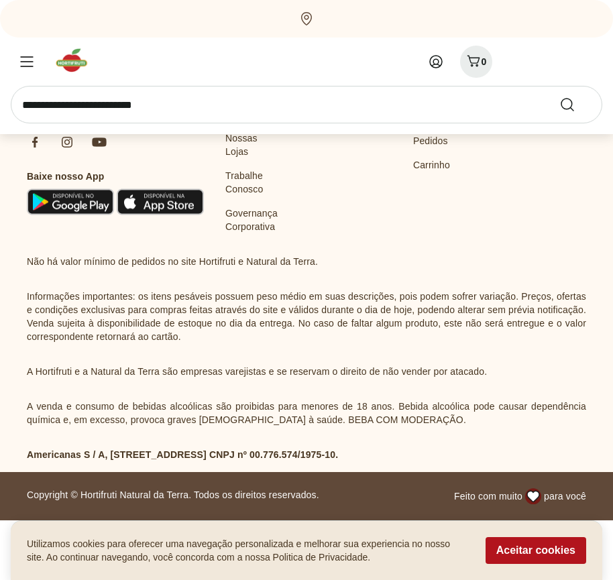
scroll to position [38097, 0]
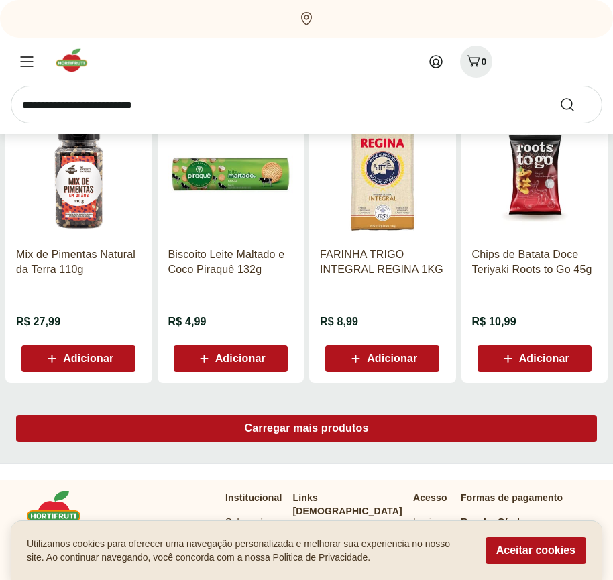
click at [307, 429] on span "Carregar mais produtos" at bounding box center [307, 428] width 124 height 11
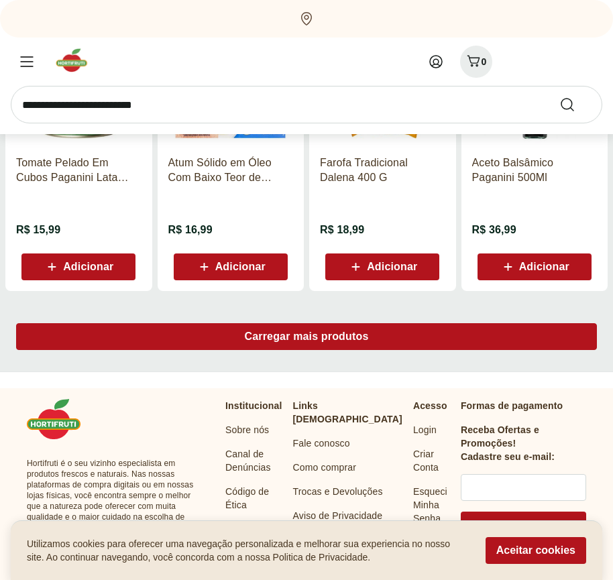
scroll to position [38965, 0]
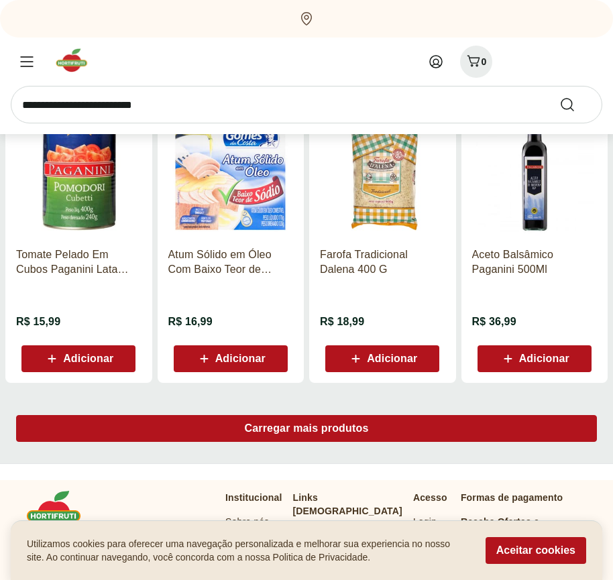
click at [307, 431] on span "Carregar mais produtos" at bounding box center [307, 428] width 124 height 11
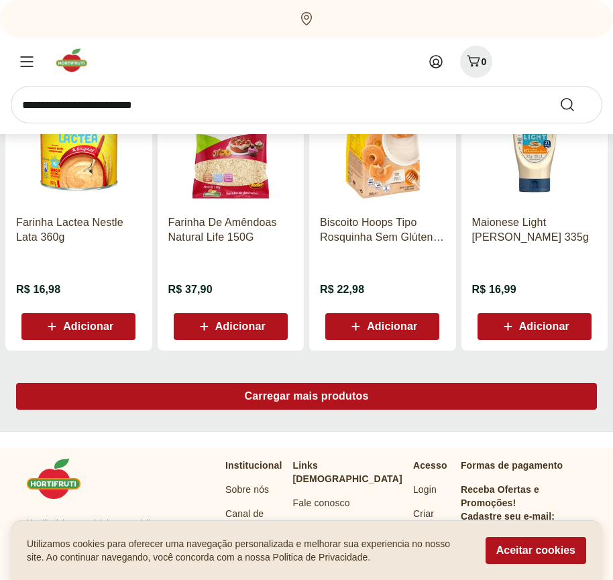
scroll to position [39833, 0]
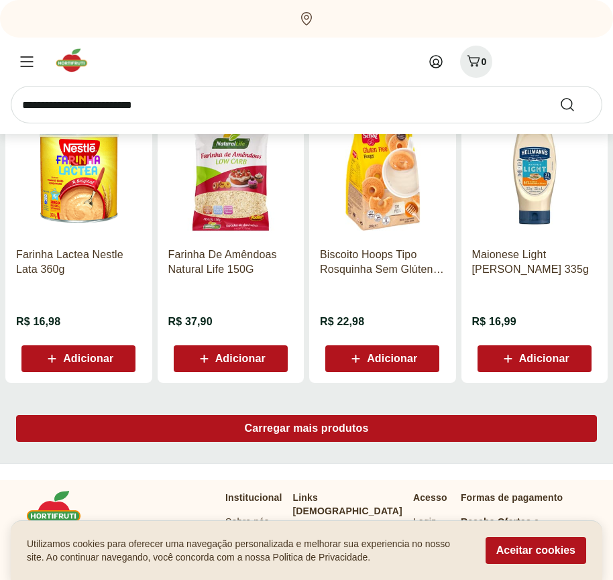
click at [307, 429] on span "Carregar mais produtos" at bounding box center [307, 428] width 124 height 11
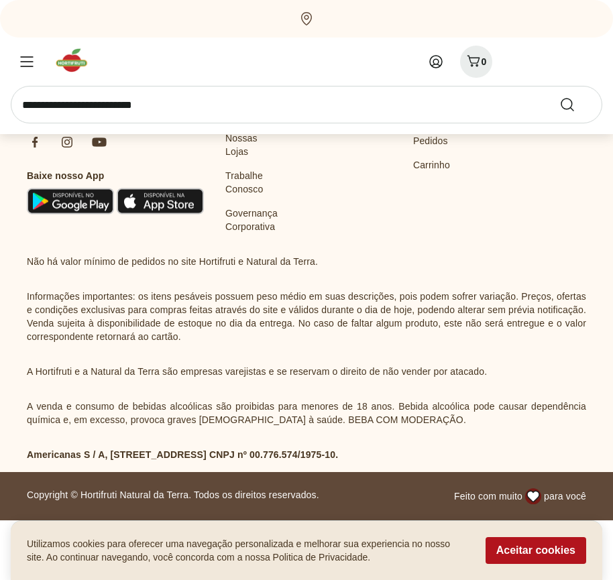
scroll to position [40701, 0]
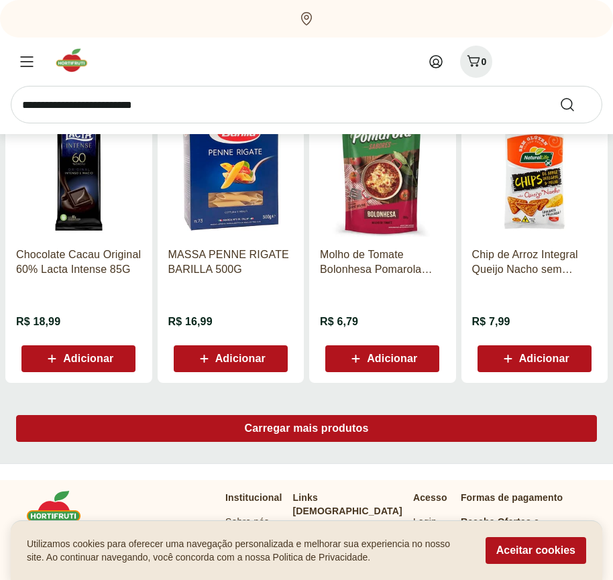
click at [307, 431] on span "Carregar mais produtos" at bounding box center [307, 428] width 124 height 11
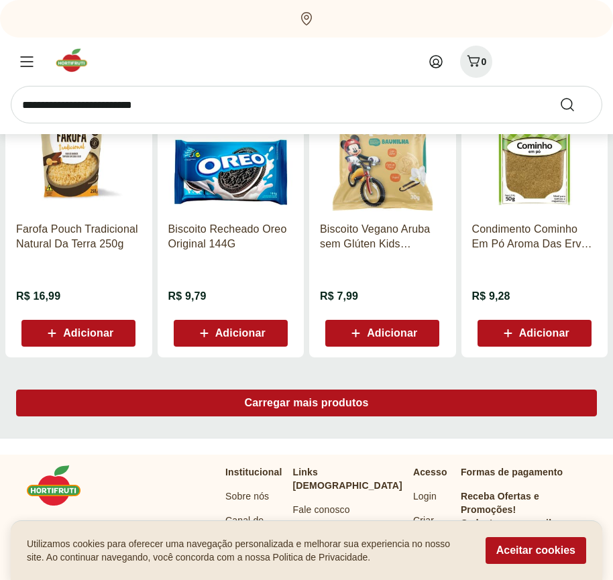
scroll to position [41569, 0]
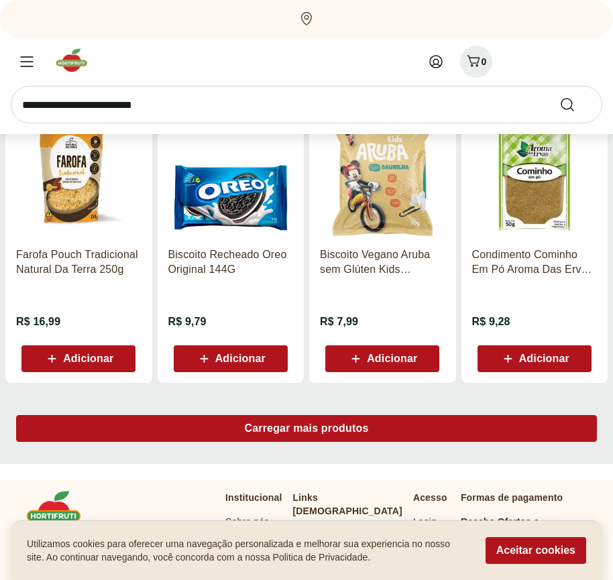
click at [307, 429] on span "Carregar mais produtos" at bounding box center [307, 428] width 124 height 11
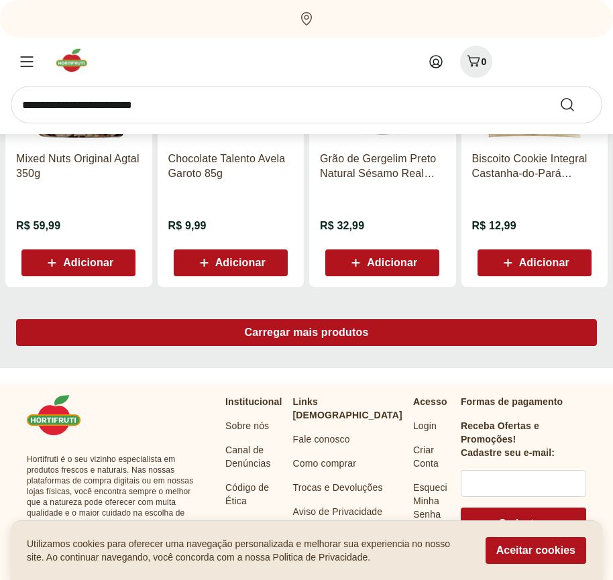
scroll to position [42437, 0]
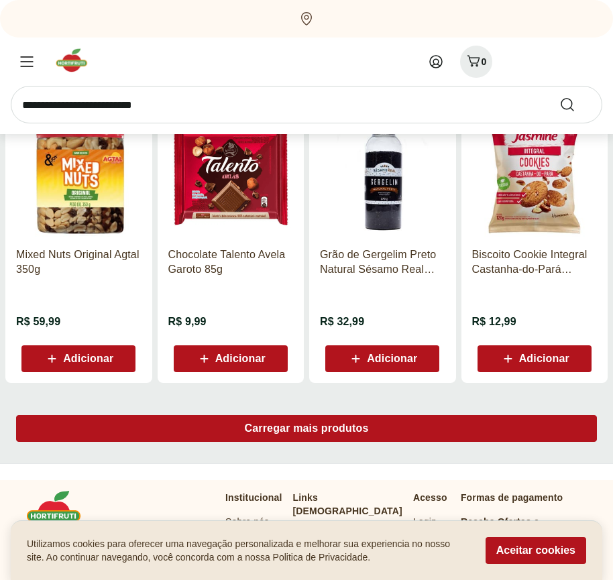
click at [307, 431] on span "Carregar mais produtos" at bounding box center [307, 428] width 124 height 11
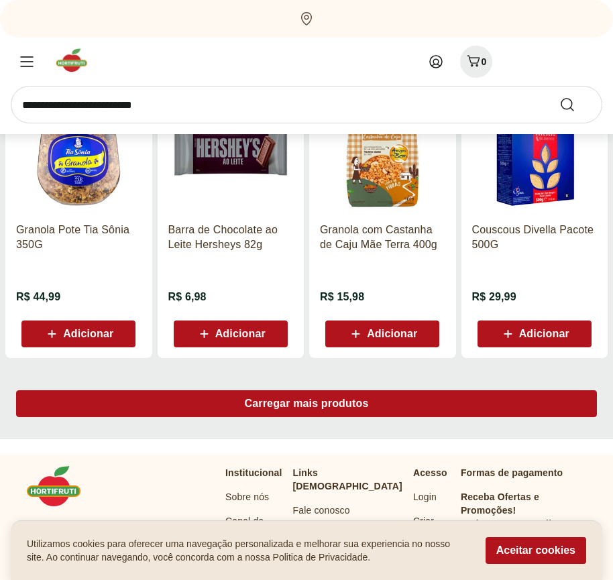
scroll to position [43305, 0]
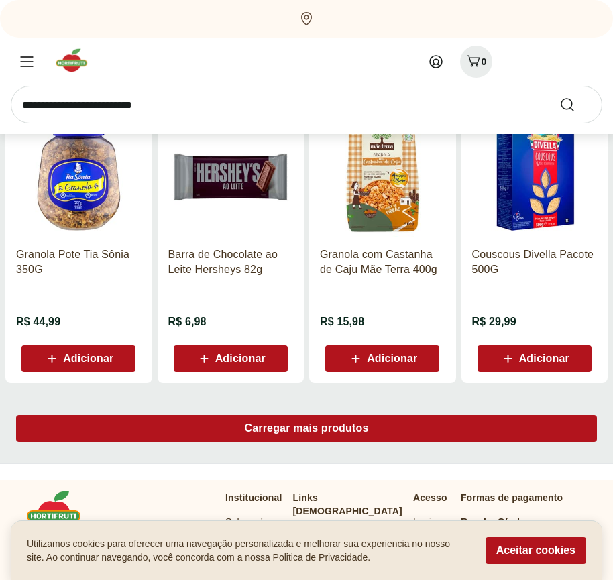
click at [307, 429] on span "Carregar mais produtos" at bounding box center [307, 428] width 124 height 11
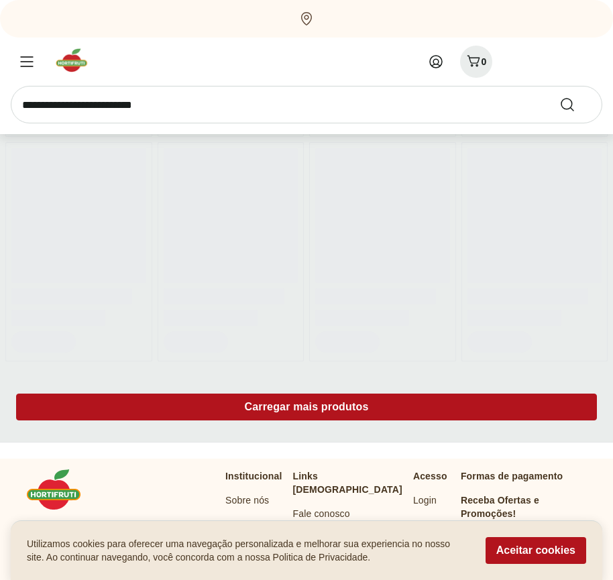
scroll to position [654, 0]
